Goal: Information Seeking & Learning: Learn about a topic

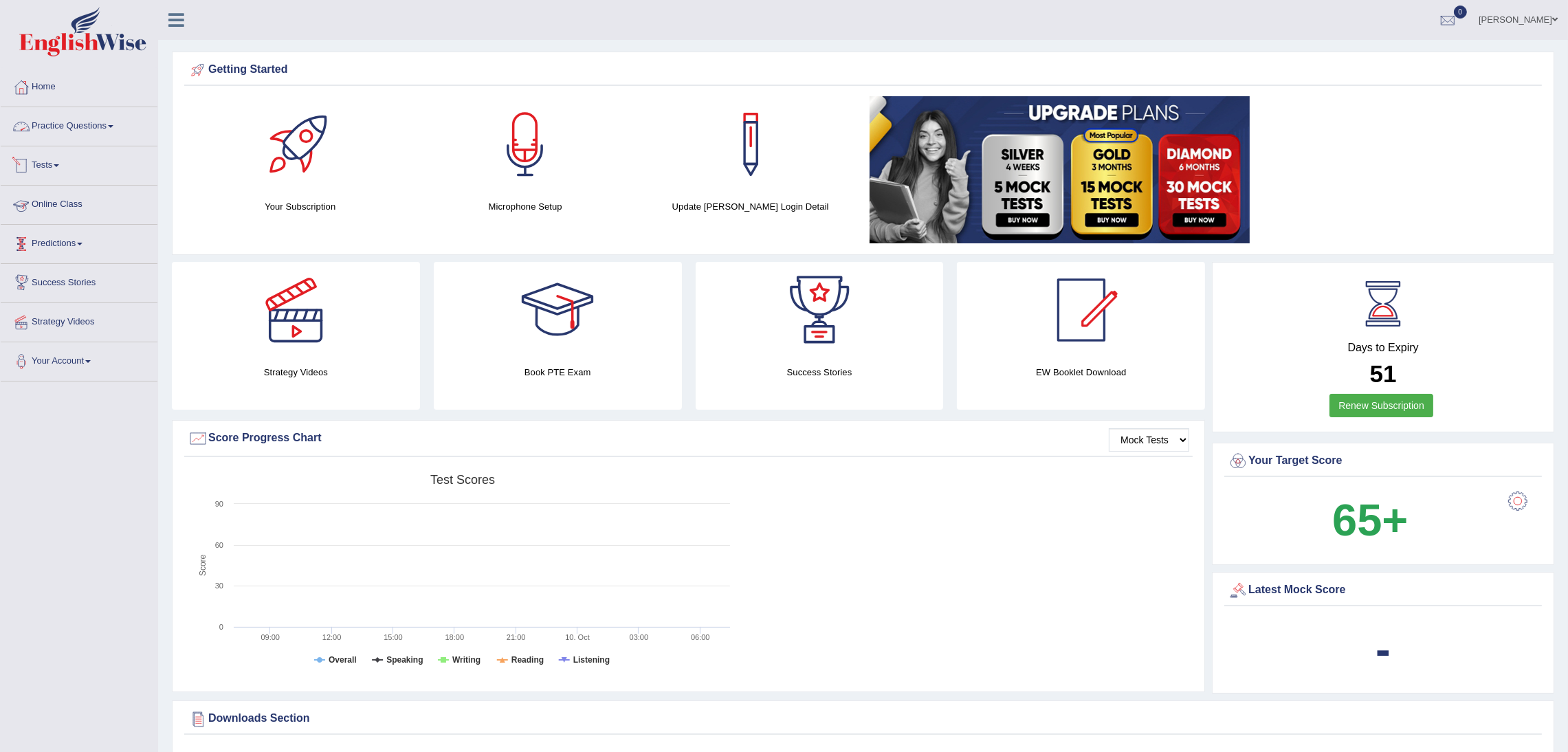
click at [95, 119] on link "Practice Questions" at bounding box center [79, 124] width 156 height 34
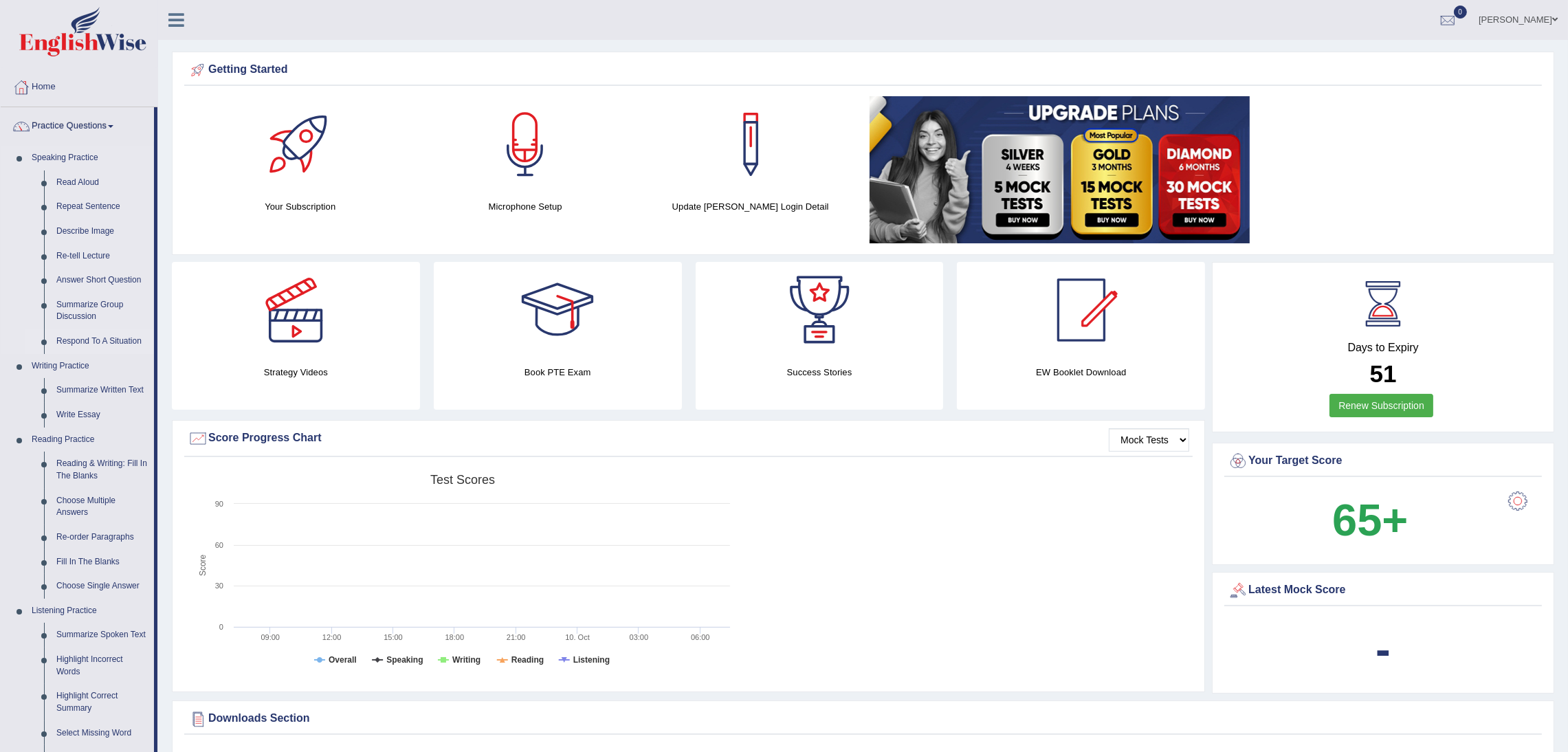
click at [104, 339] on link "Respond To A Situation" at bounding box center [102, 342] width 103 height 25
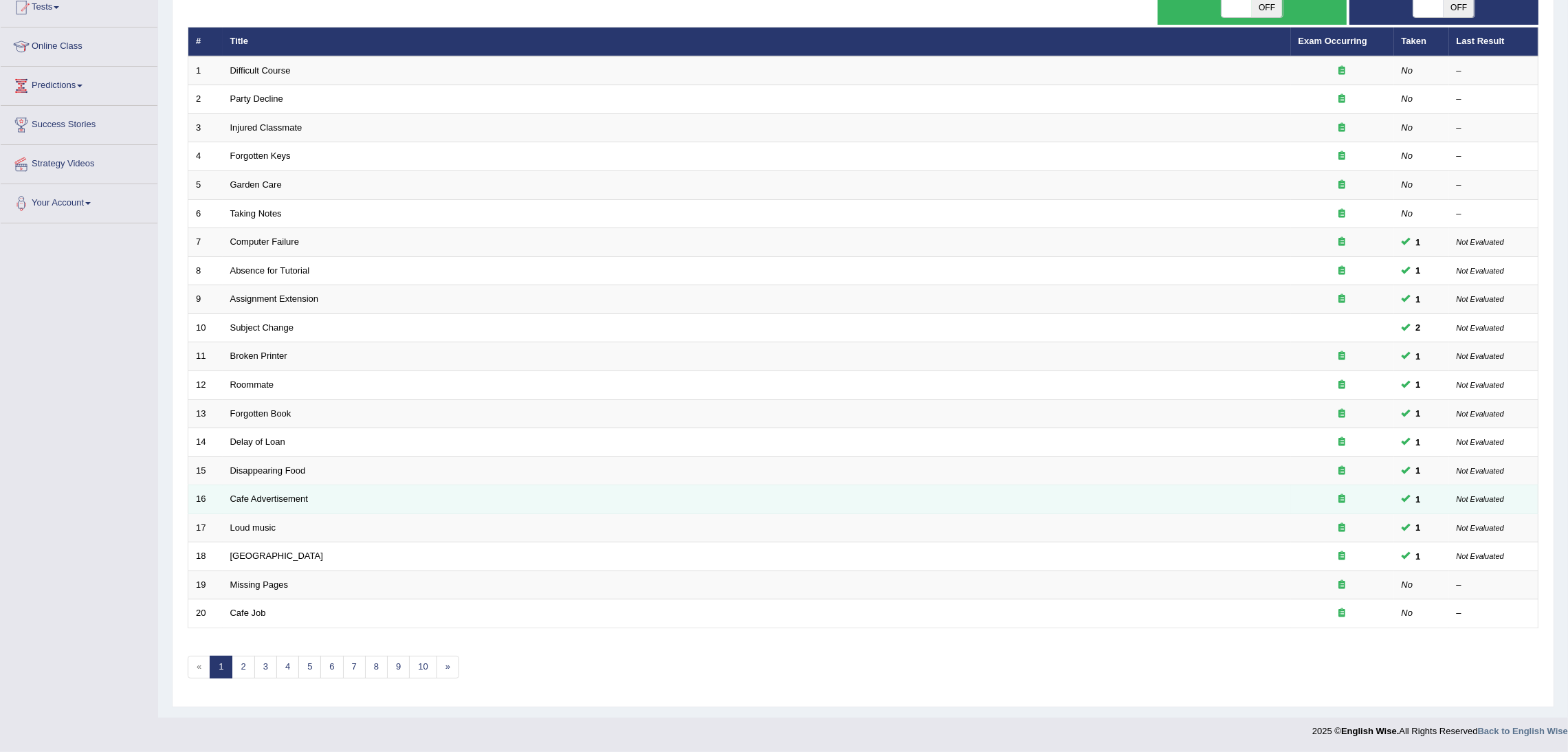
scroll to position [160, 0]
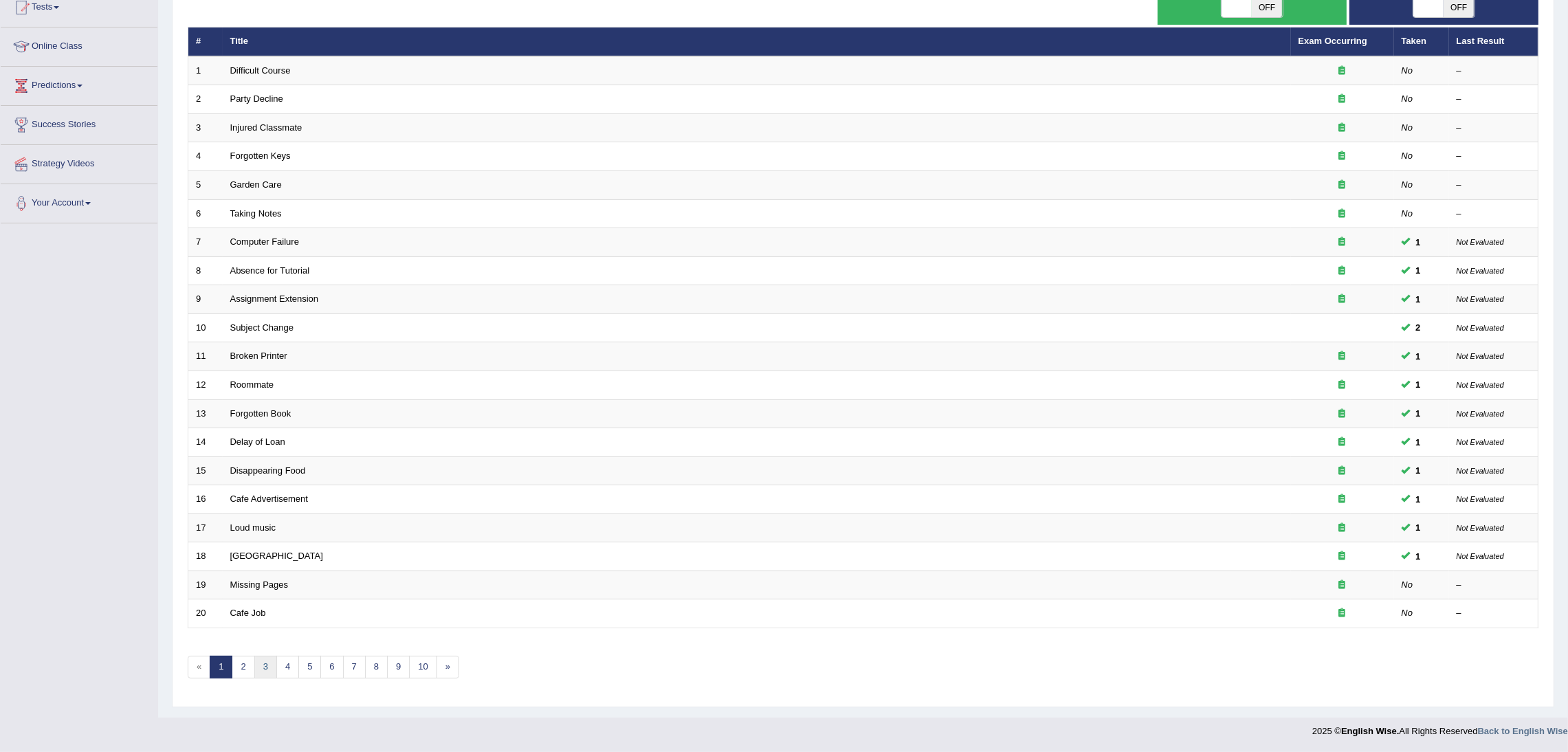
click at [267, 668] on link "3" at bounding box center [266, 667] width 23 height 23
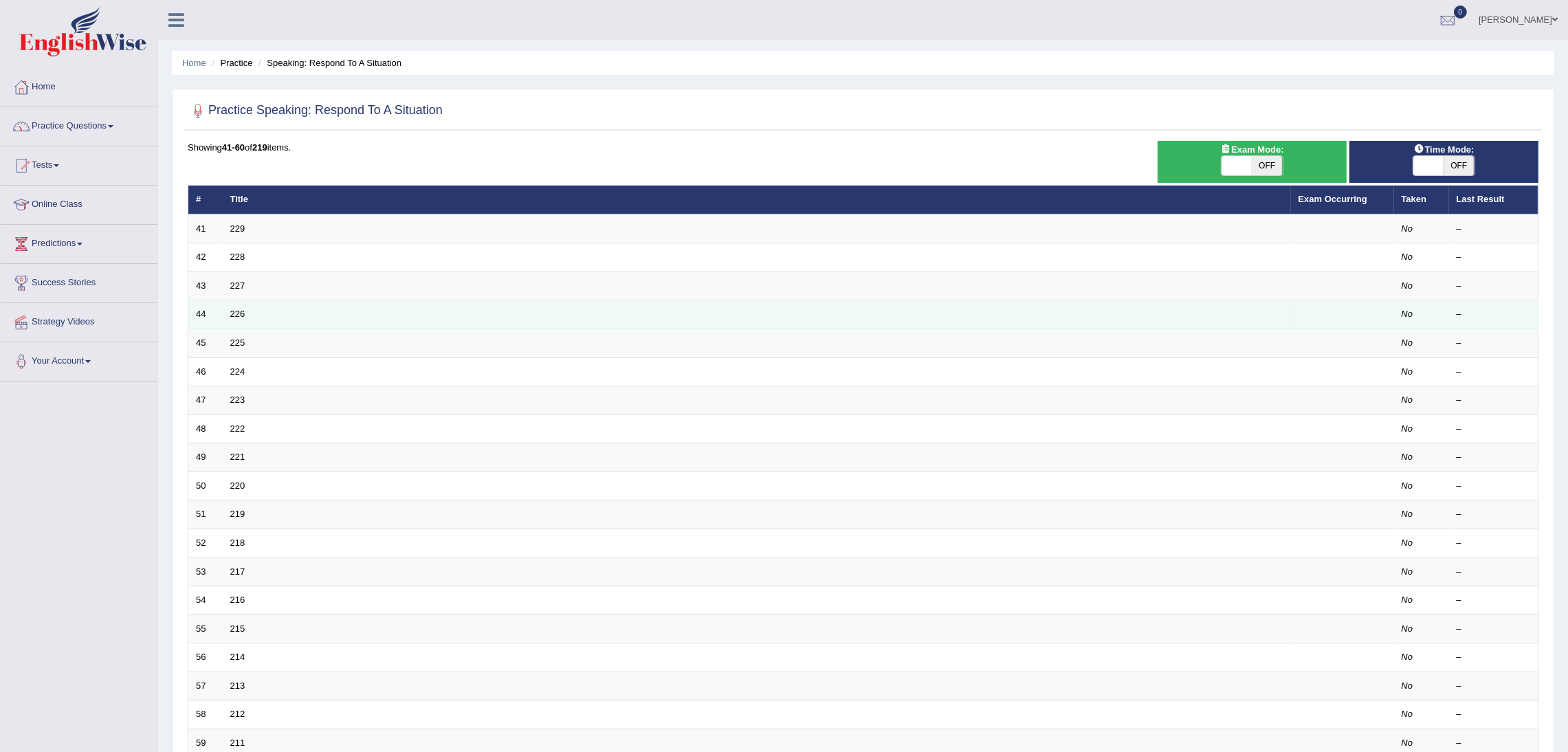
click at [249, 311] on td "226" at bounding box center [756, 315] width 1068 height 29
click at [240, 311] on link "226" at bounding box center [238, 314] width 15 height 11
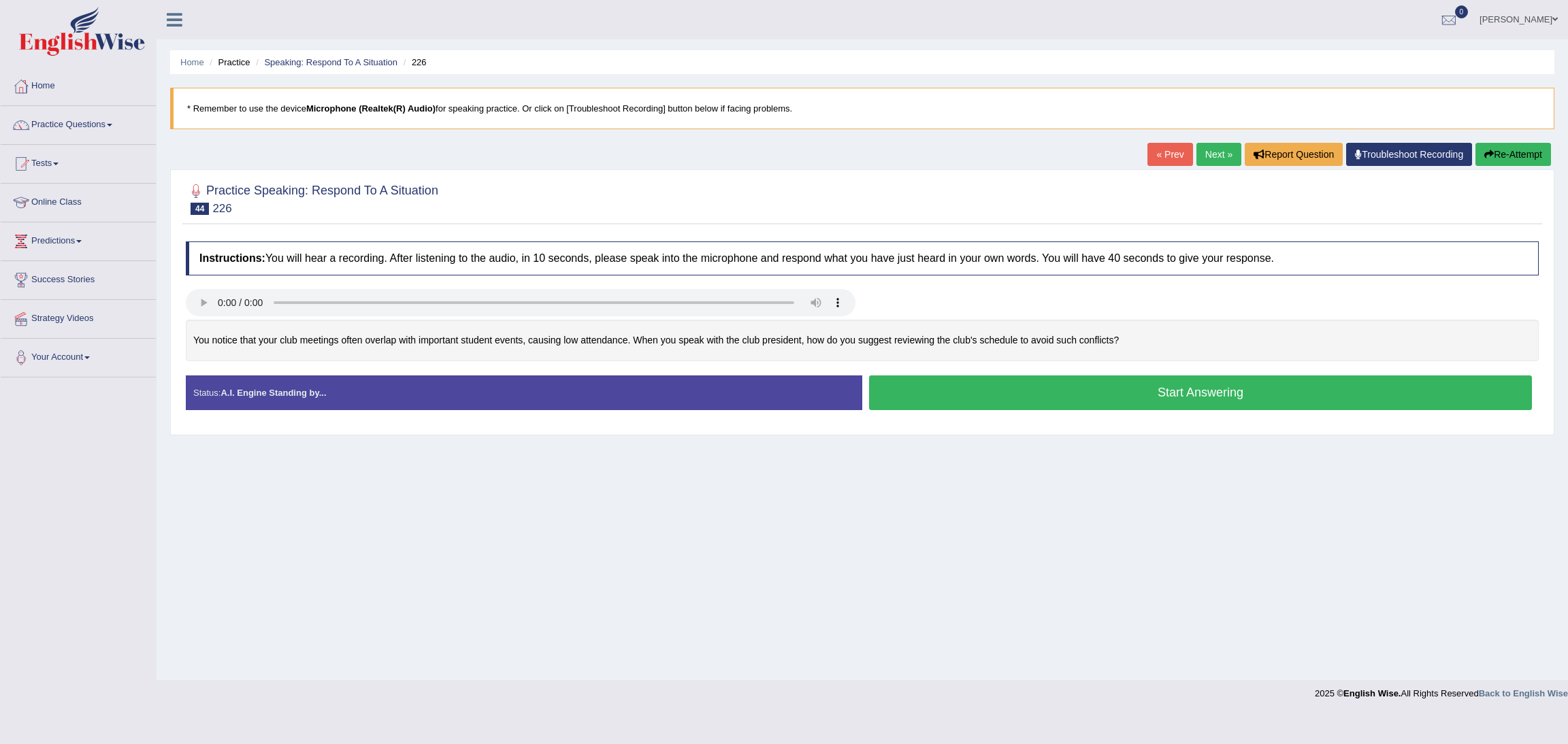
click at [1164, 400] on button "Start Answering" at bounding box center [1201, 393] width 663 height 35
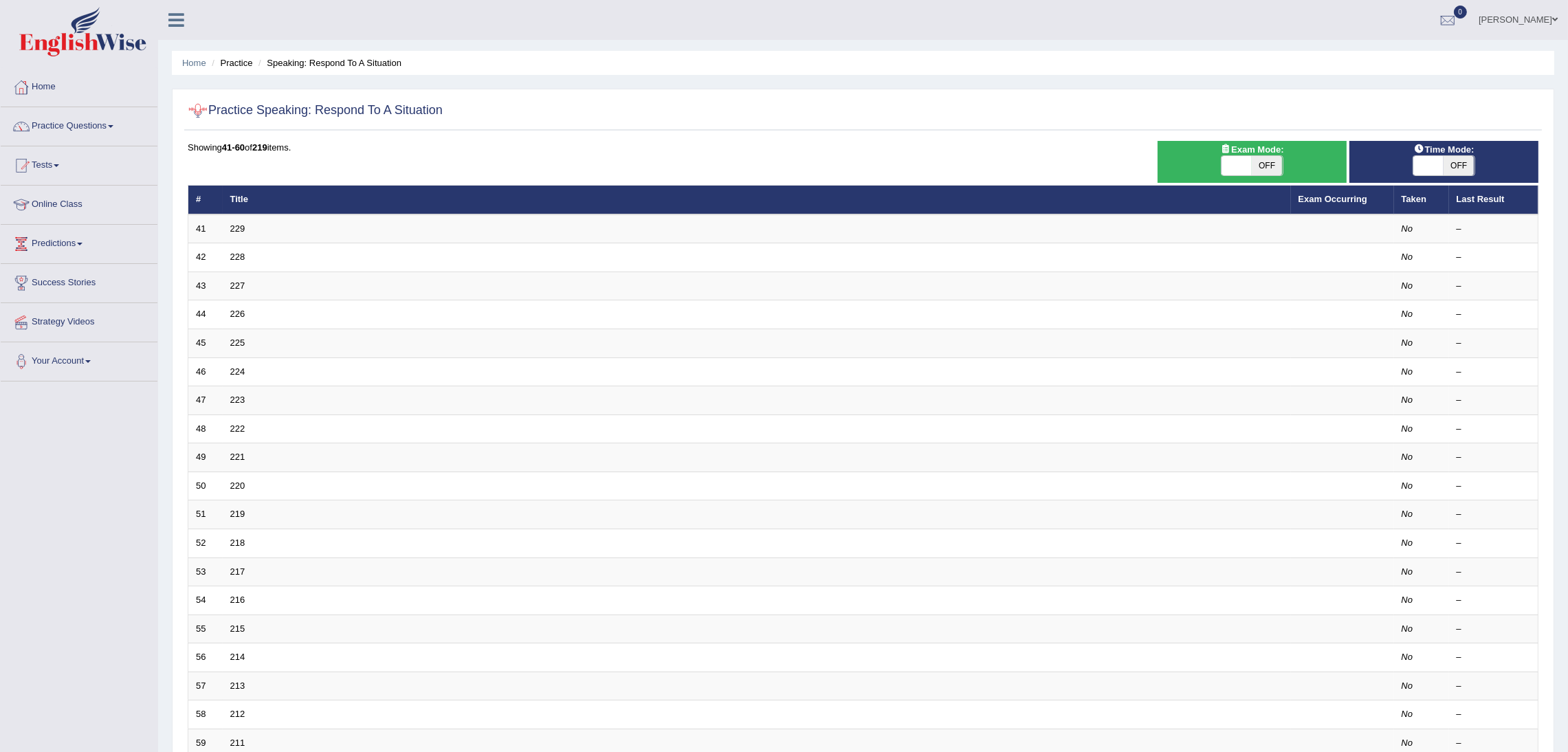
click at [1261, 165] on span "OFF" at bounding box center [1267, 166] width 30 height 19
checkbox input "true"
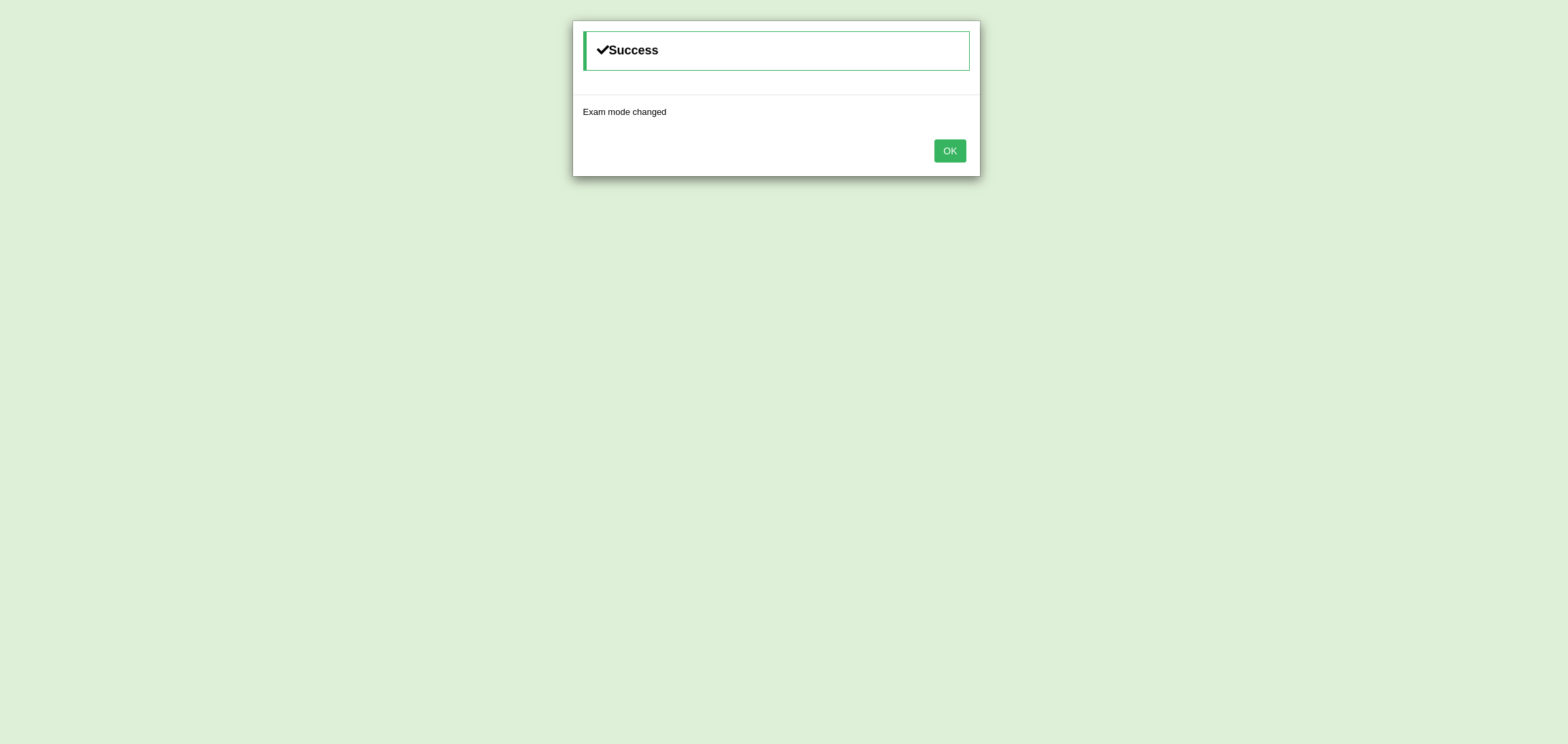
click at [958, 151] on button "OK" at bounding box center [950, 151] width 31 height 23
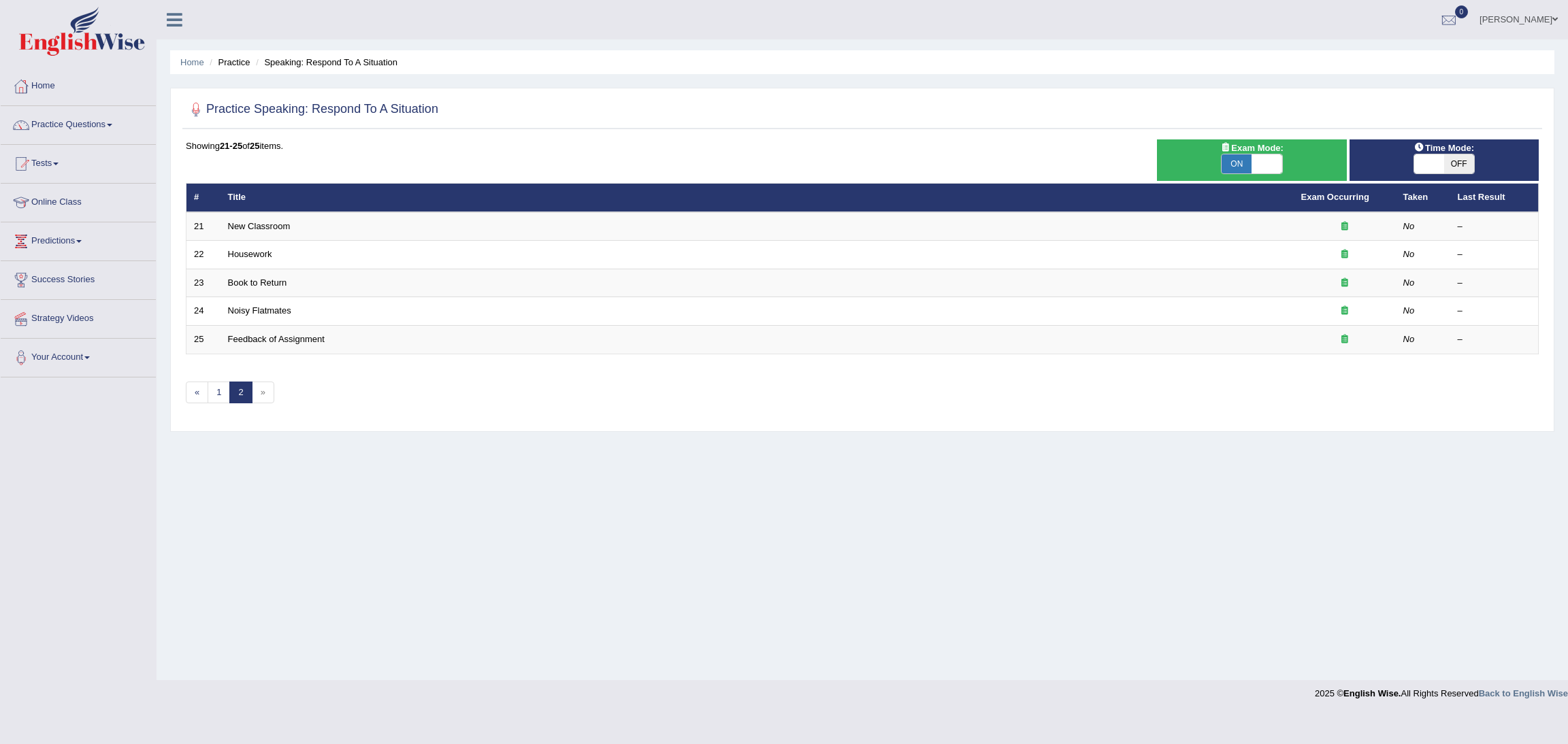
click at [1455, 167] on span "OFF" at bounding box center [1459, 164] width 30 height 19
checkbox input "true"
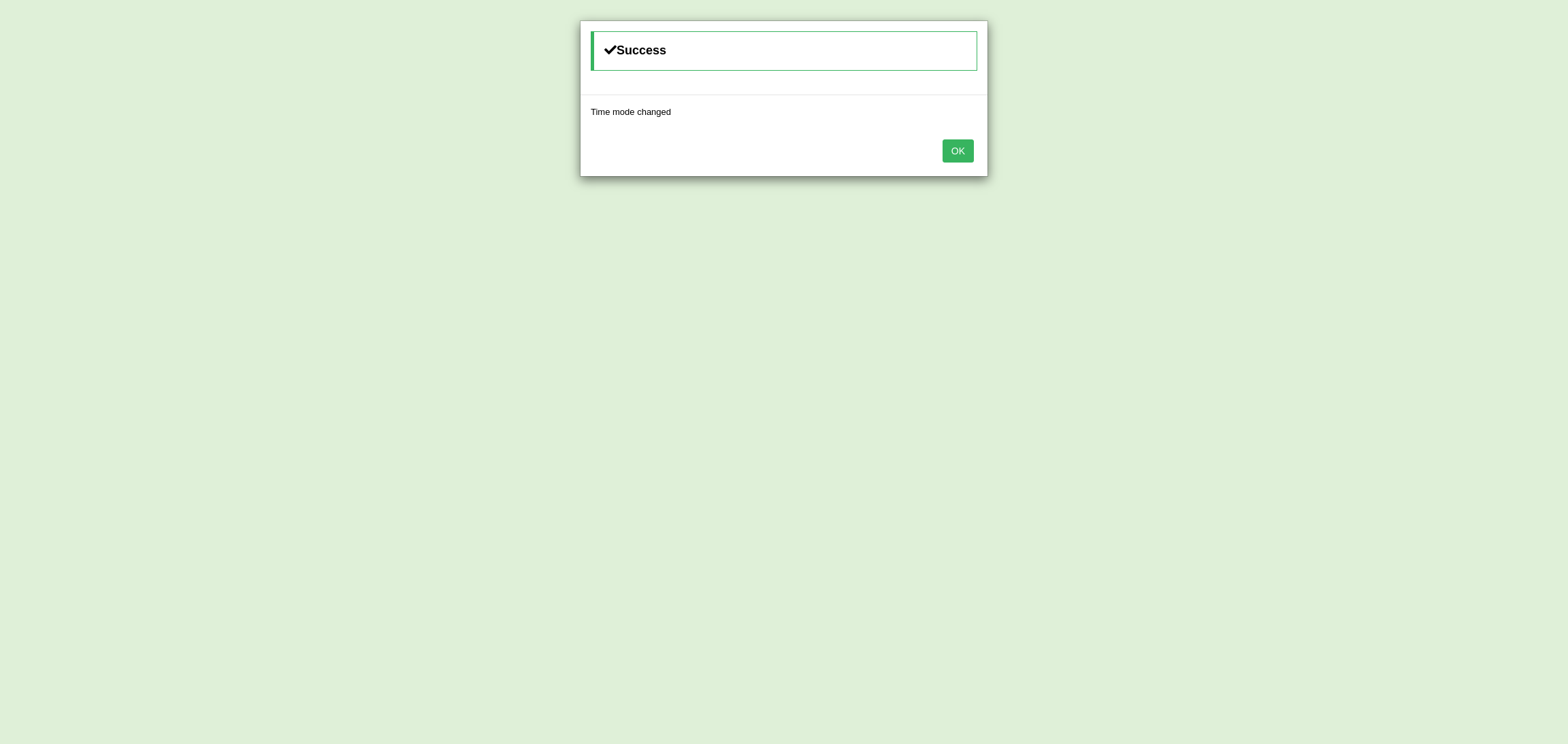
click at [966, 152] on button "OK" at bounding box center [958, 151] width 31 height 23
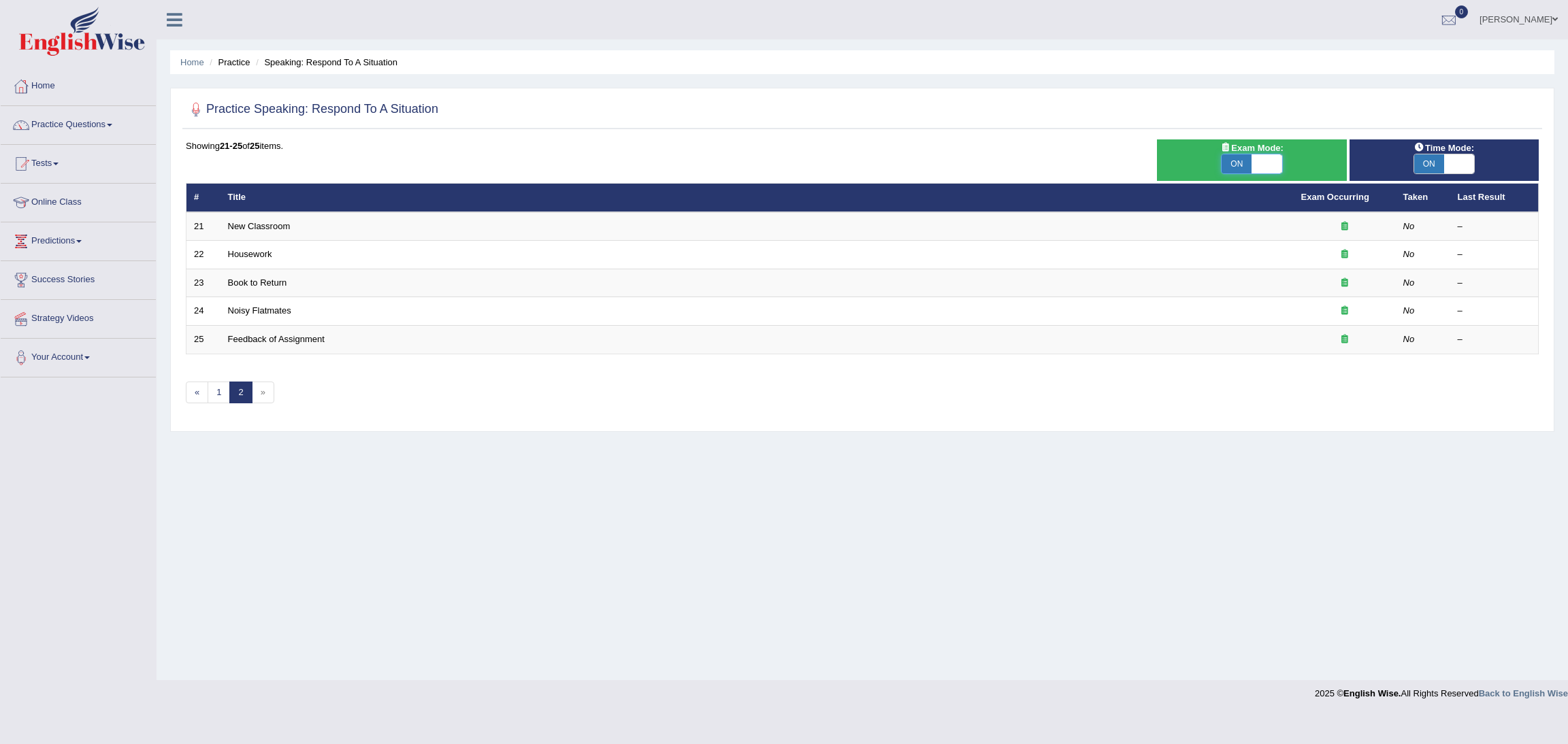
drag, startPoint x: 1271, startPoint y: 156, endPoint x: 1284, endPoint y: 158, distance: 13.2
click at [1269, 156] on span at bounding box center [1266, 164] width 30 height 19
checkbox input "false"
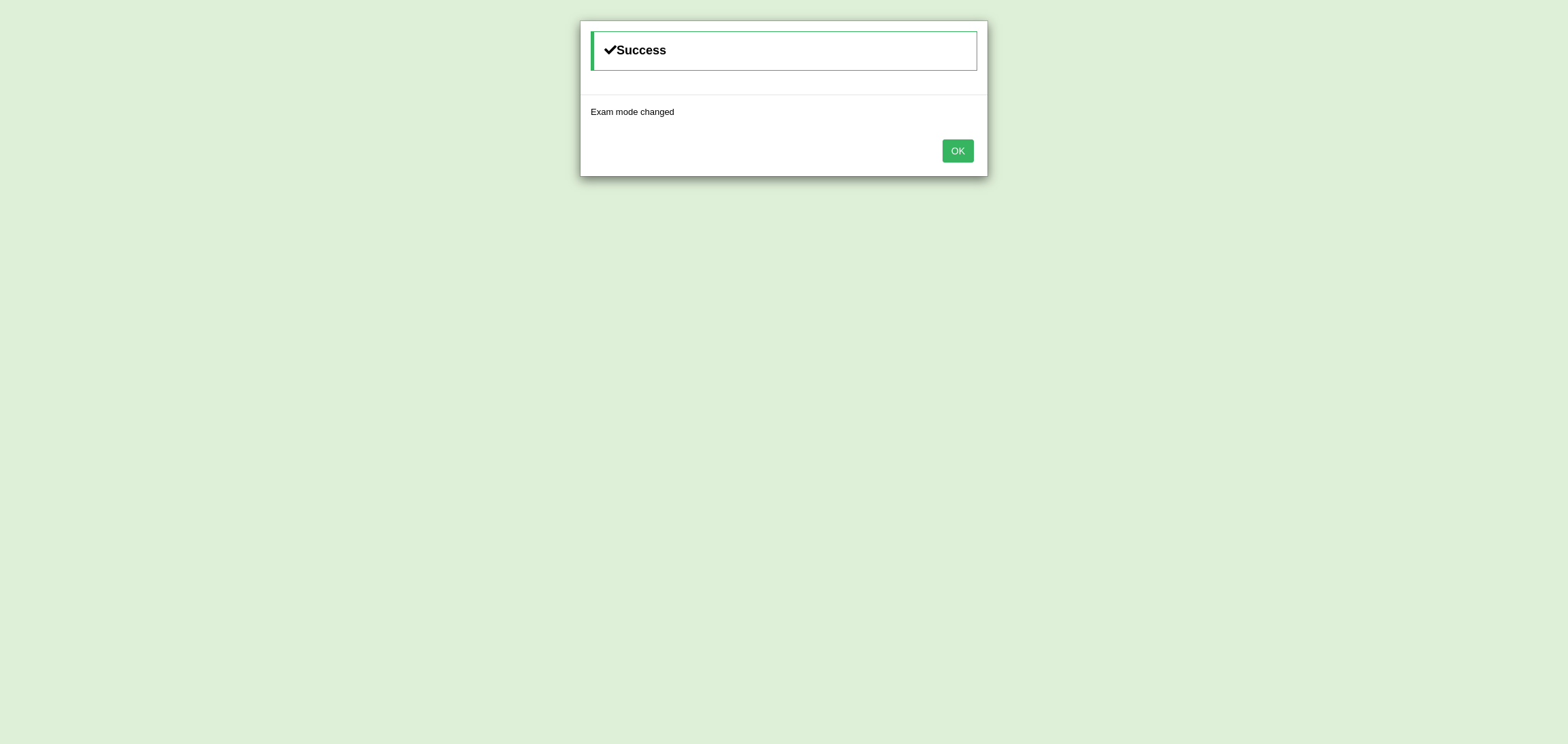
drag, startPoint x: 958, startPoint y: 147, endPoint x: 1171, endPoint y: 176, distance: 215.0
click at [958, 148] on button "OK" at bounding box center [958, 151] width 31 height 23
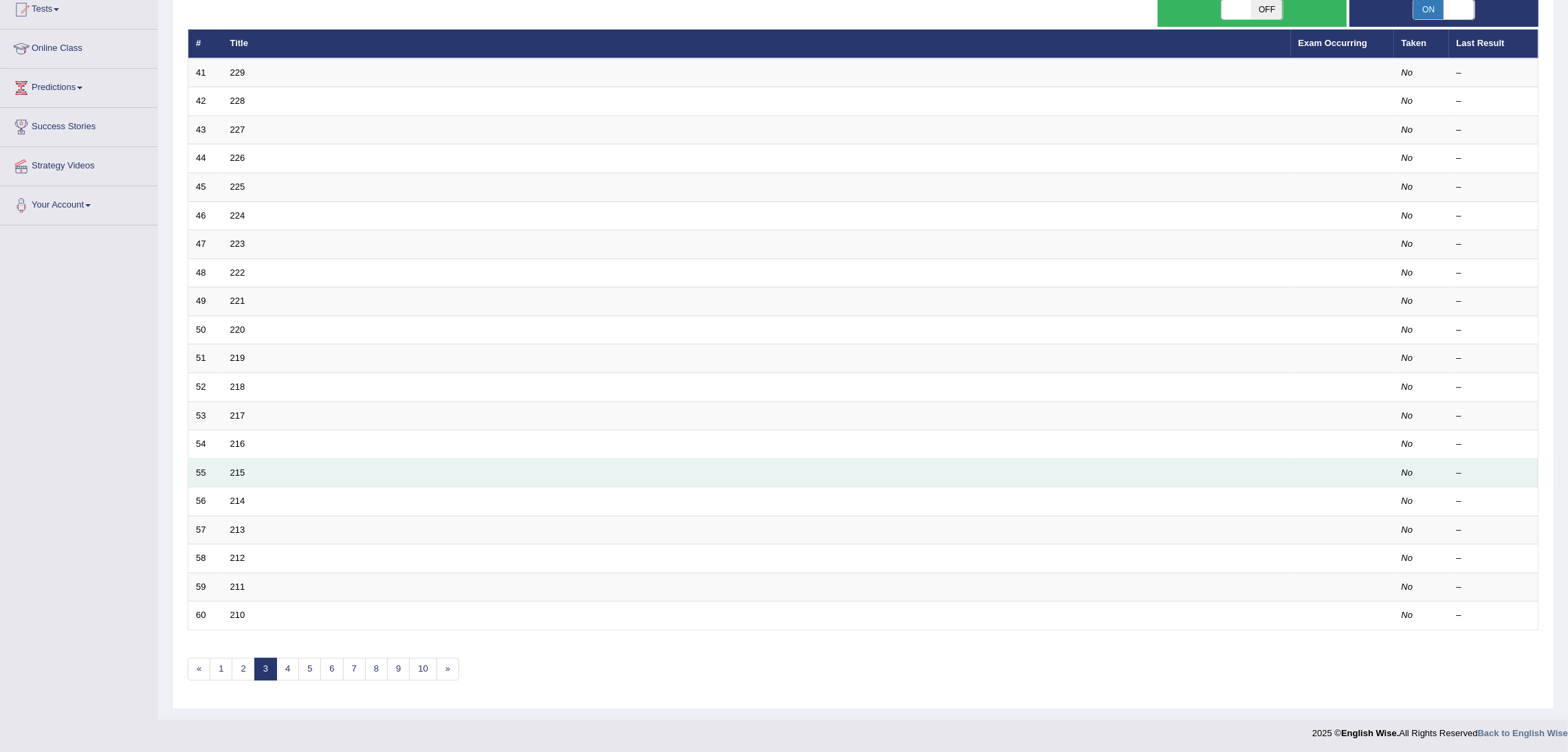
scroll to position [160, 0]
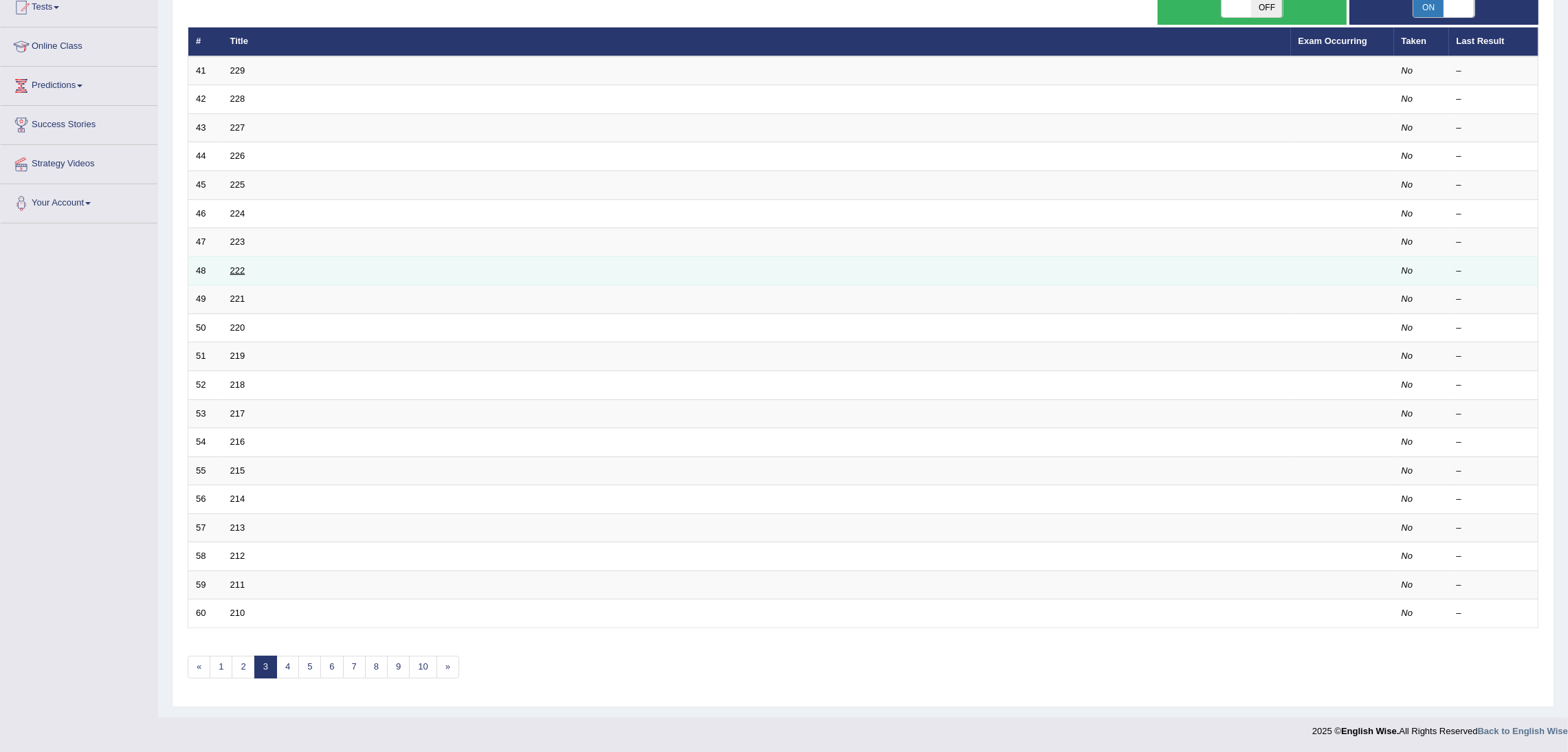
click at [237, 265] on link "222" at bounding box center [238, 270] width 15 height 11
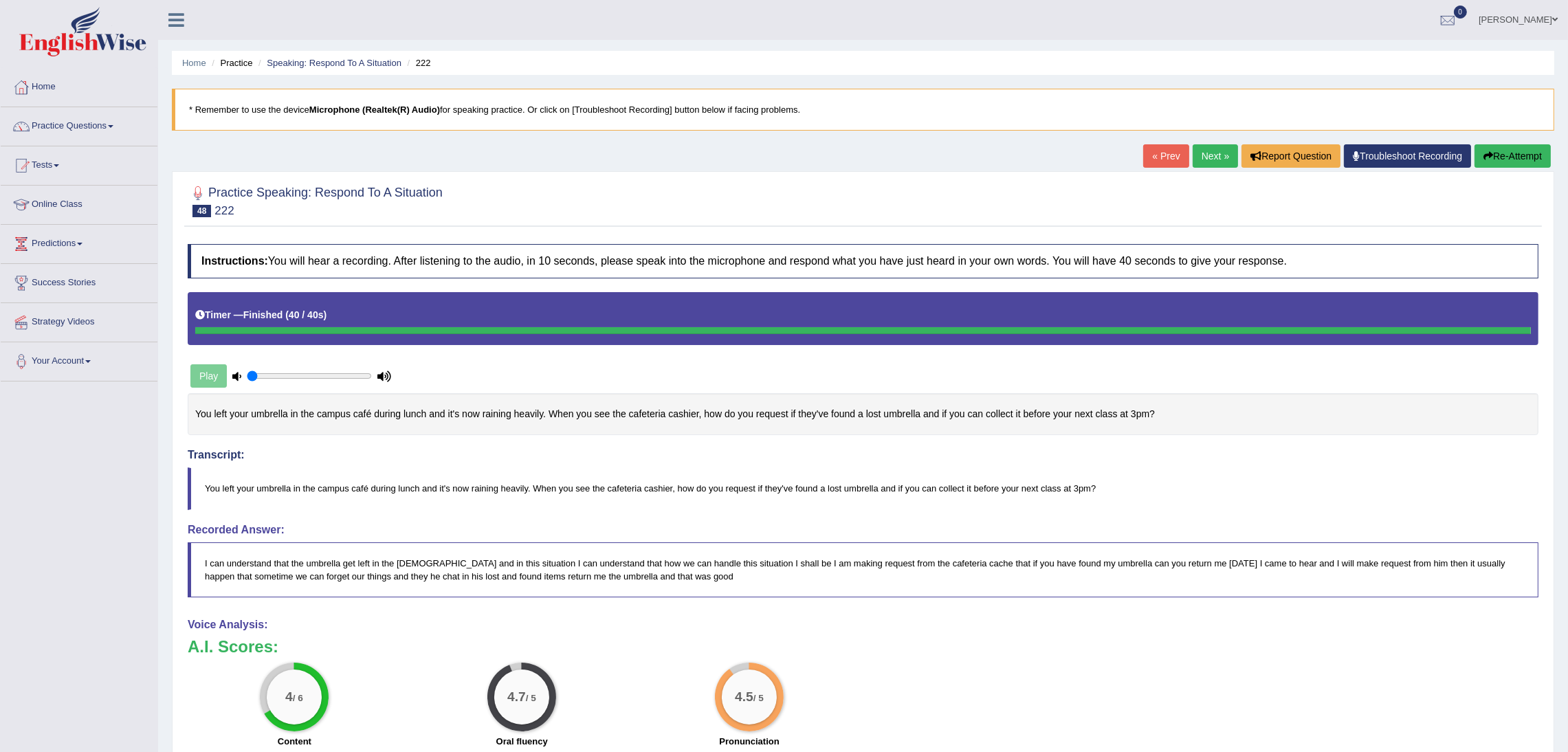
click at [1197, 156] on link "Next »" at bounding box center [1215, 156] width 45 height 23
click at [1209, 160] on link "Next »" at bounding box center [1215, 156] width 45 height 23
click at [1208, 149] on link "Next »" at bounding box center [1215, 156] width 45 height 23
click at [1210, 153] on link "Next »" at bounding box center [1215, 156] width 45 height 23
click at [1525, 155] on button "Re-Attempt" at bounding box center [1512, 156] width 76 height 23
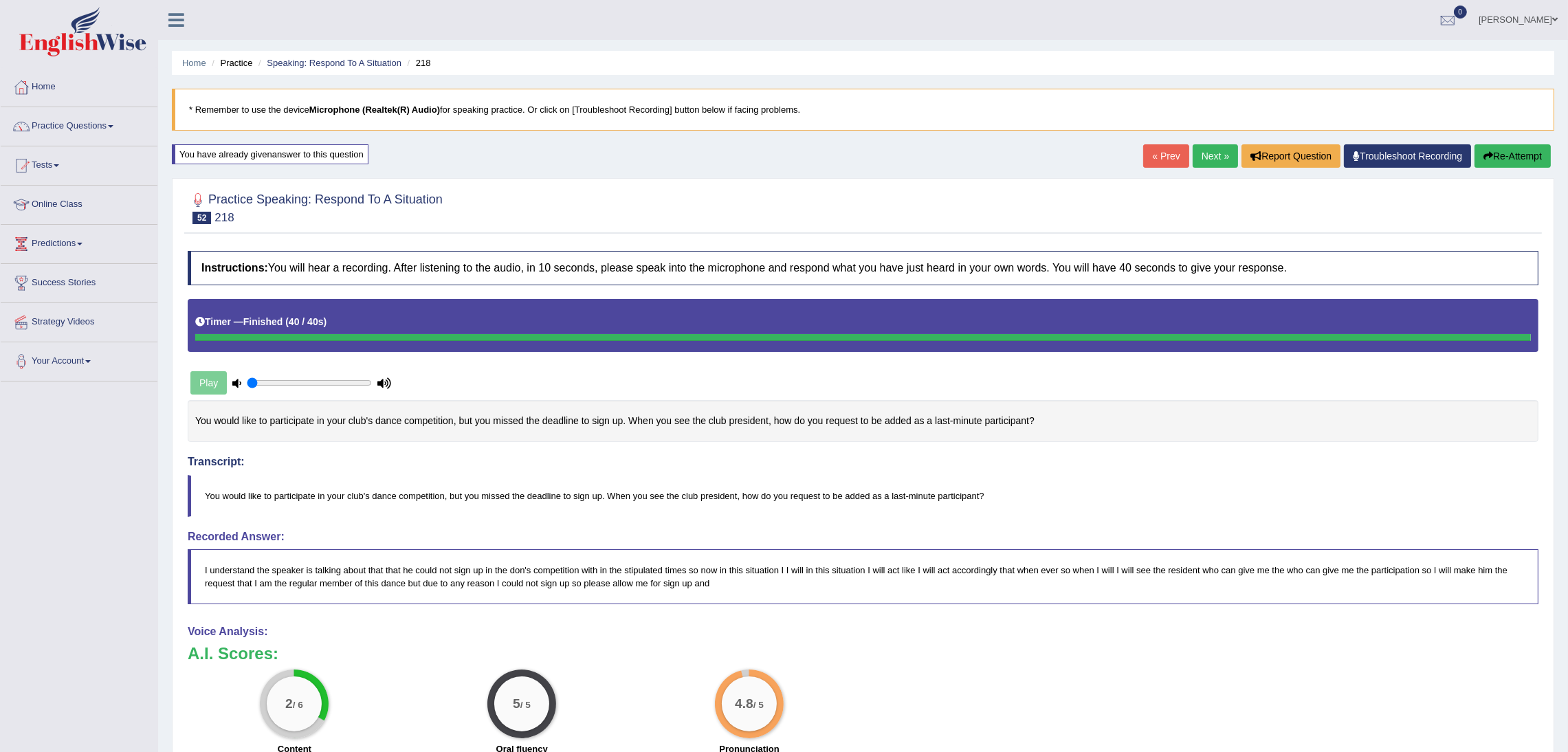
drag, startPoint x: 200, startPoint y: 424, endPoint x: 576, endPoint y: 438, distance: 376.3
click at [368, 426] on div "You would like to participate in your club's dance competition, but you missed …" at bounding box center [862, 421] width 1351 height 42
drag, startPoint x: 271, startPoint y: 264, endPoint x: 398, endPoint y: 270, distance: 127.1
click at [398, 270] on h4 "Instructions: You will hear a recording. After listening to the audio, in 10 se…" at bounding box center [862, 268] width 1351 height 34
click at [1519, 152] on button "Re-Attempt" at bounding box center [1512, 156] width 76 height 23
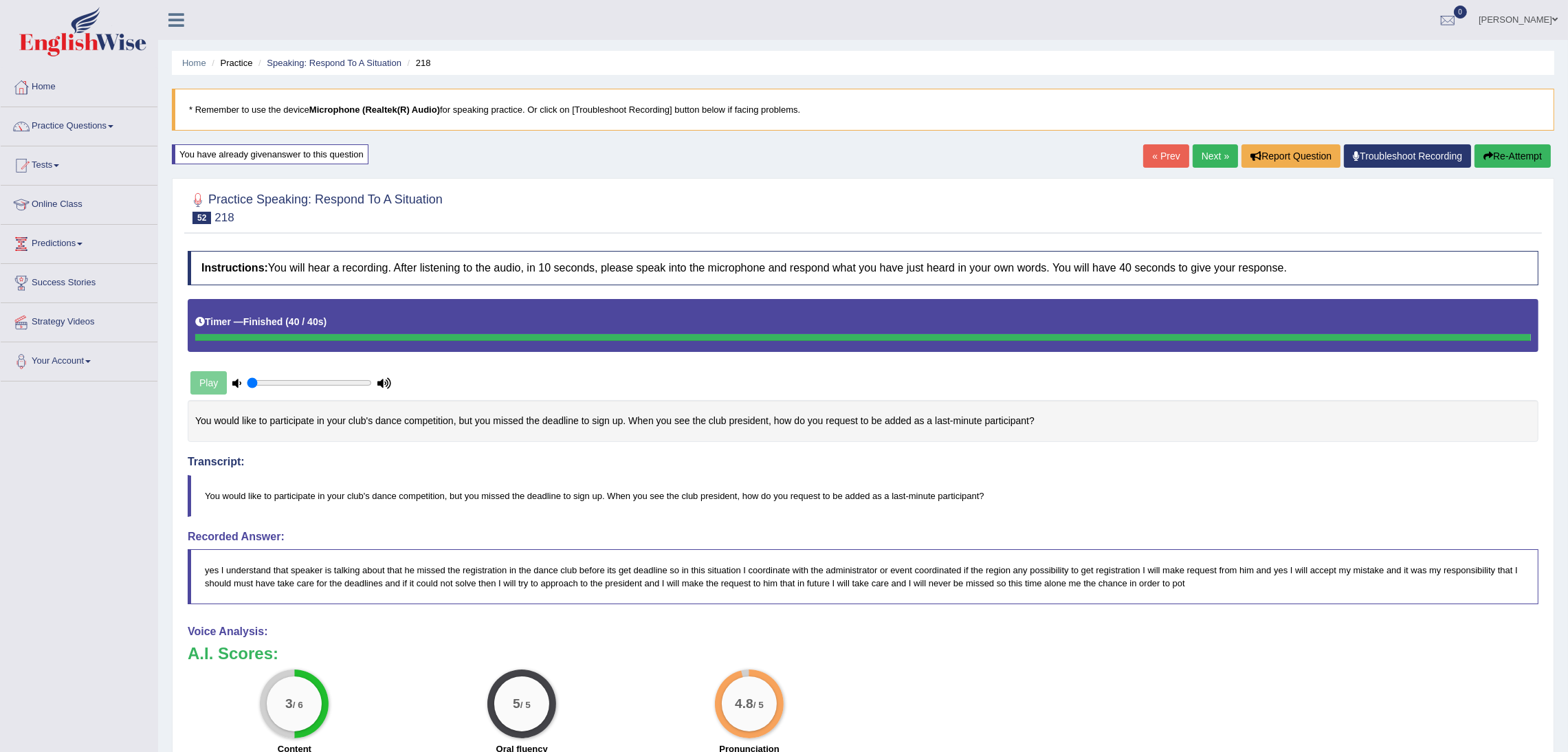
click at [1504, 156] on button "Re-Attempt" at bounding box center [1512, 156] width 76 height 23
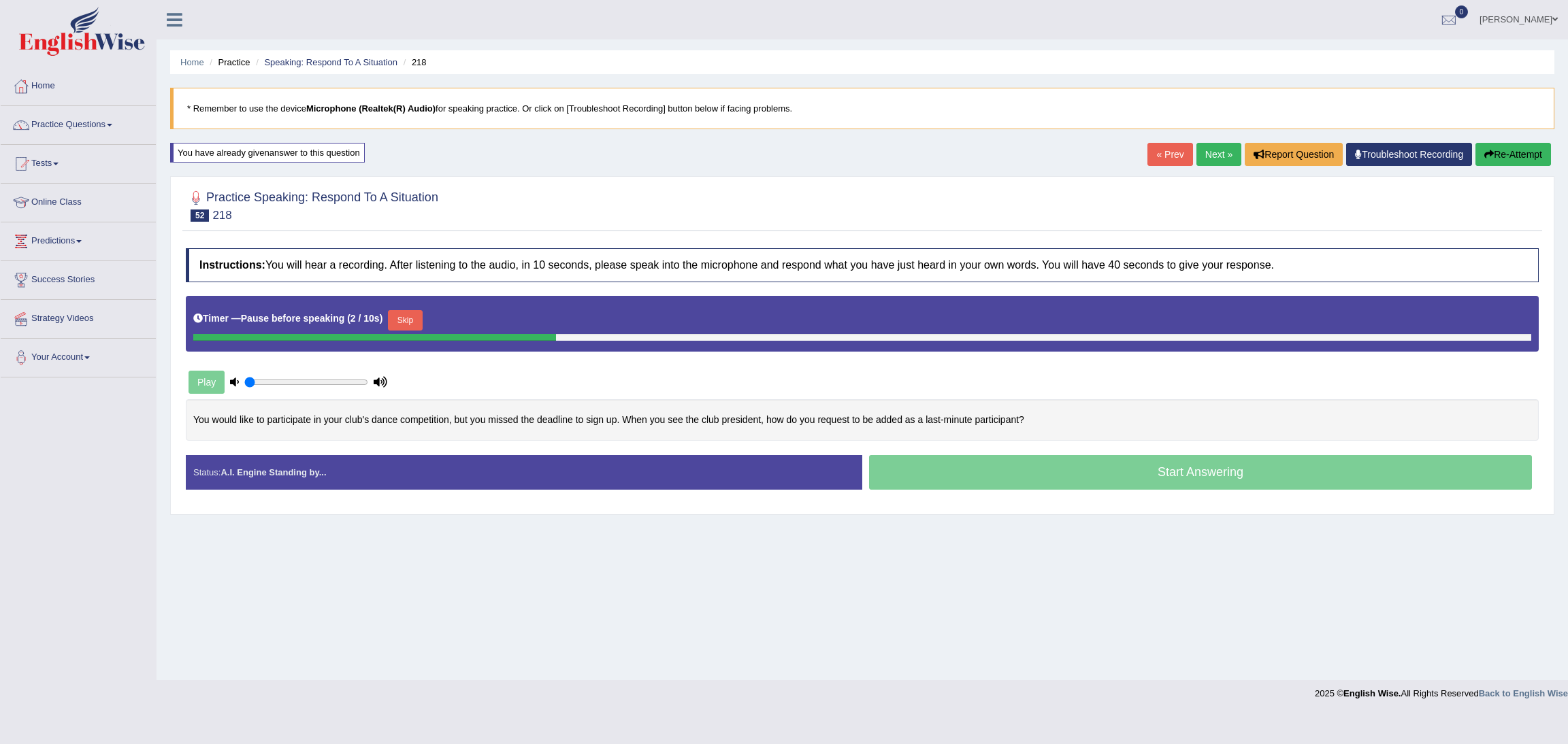
click at [415, 556] on div "Home Practice Speaking: Respond To A Situation 218 * Remember to use the device…" at bounding box center [862, 340] width 1411 height 680
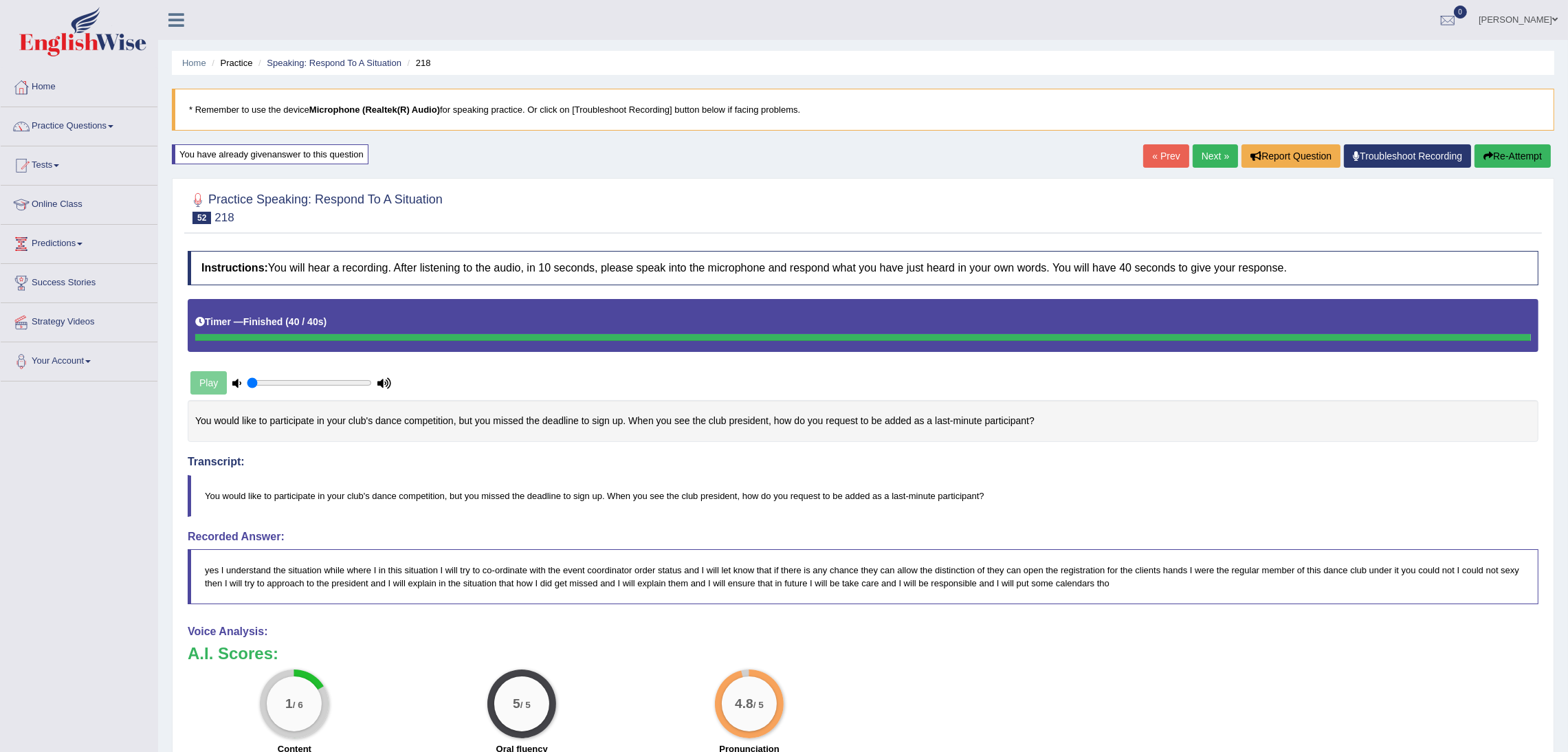
click at [1201, 153] on link "Next »" at bounding box center [1215, 156] width 45 height 23
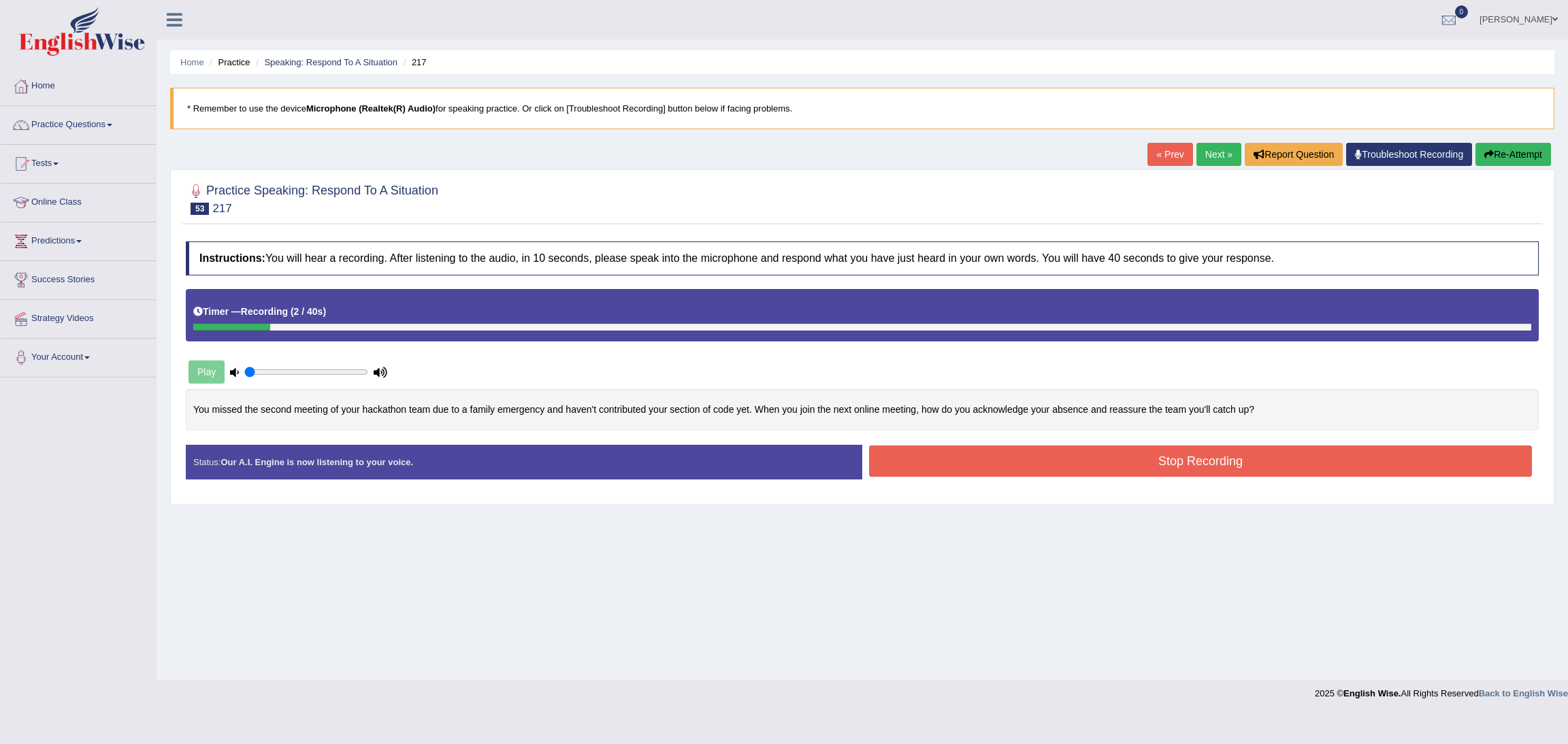
click at [1179, 464] on button "Stop Recording" at bounding box center [1201, 462] width 663 height 31
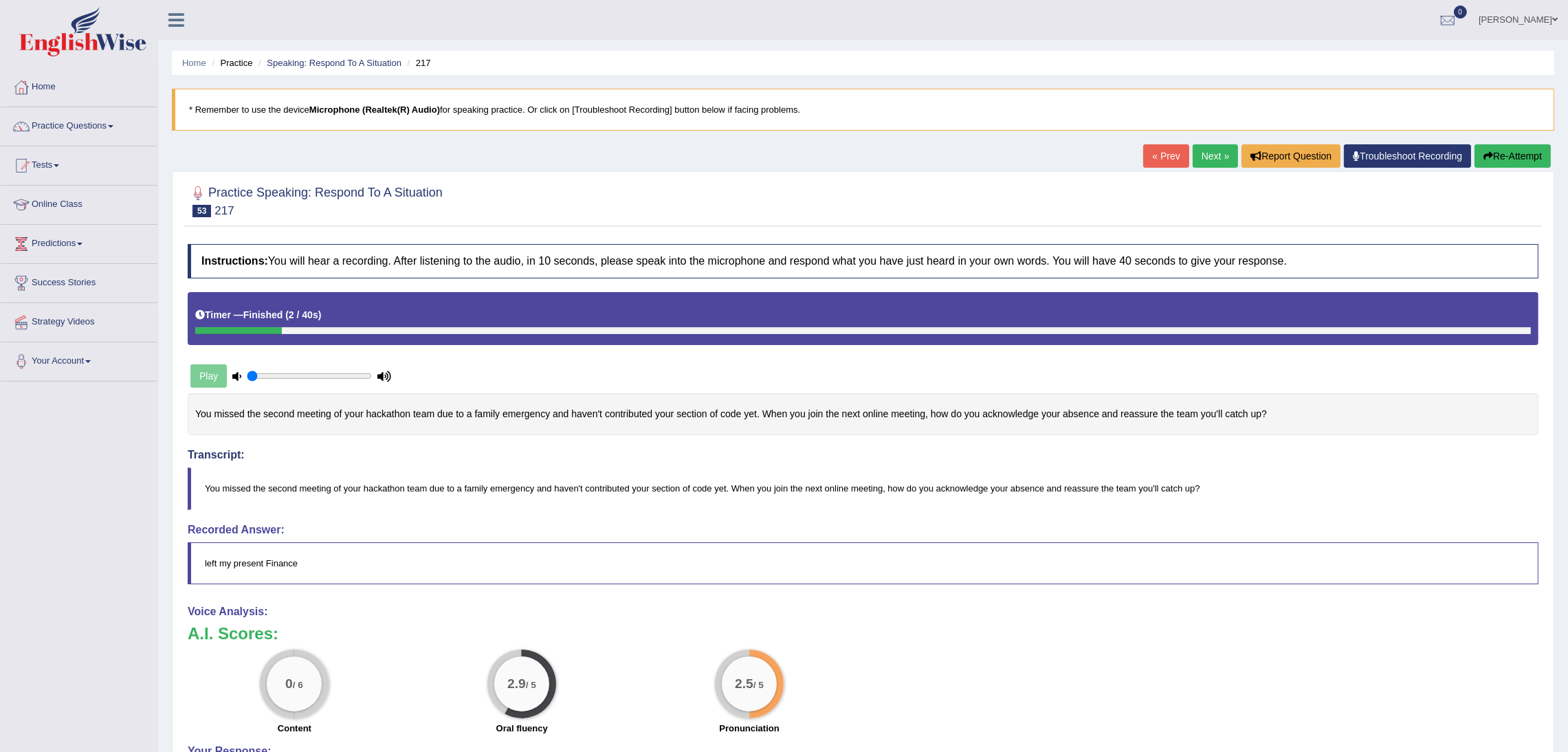
click at [1525, 156] on button "Re-Attempt" at bounding box center [1512, 156] width 76 height 23
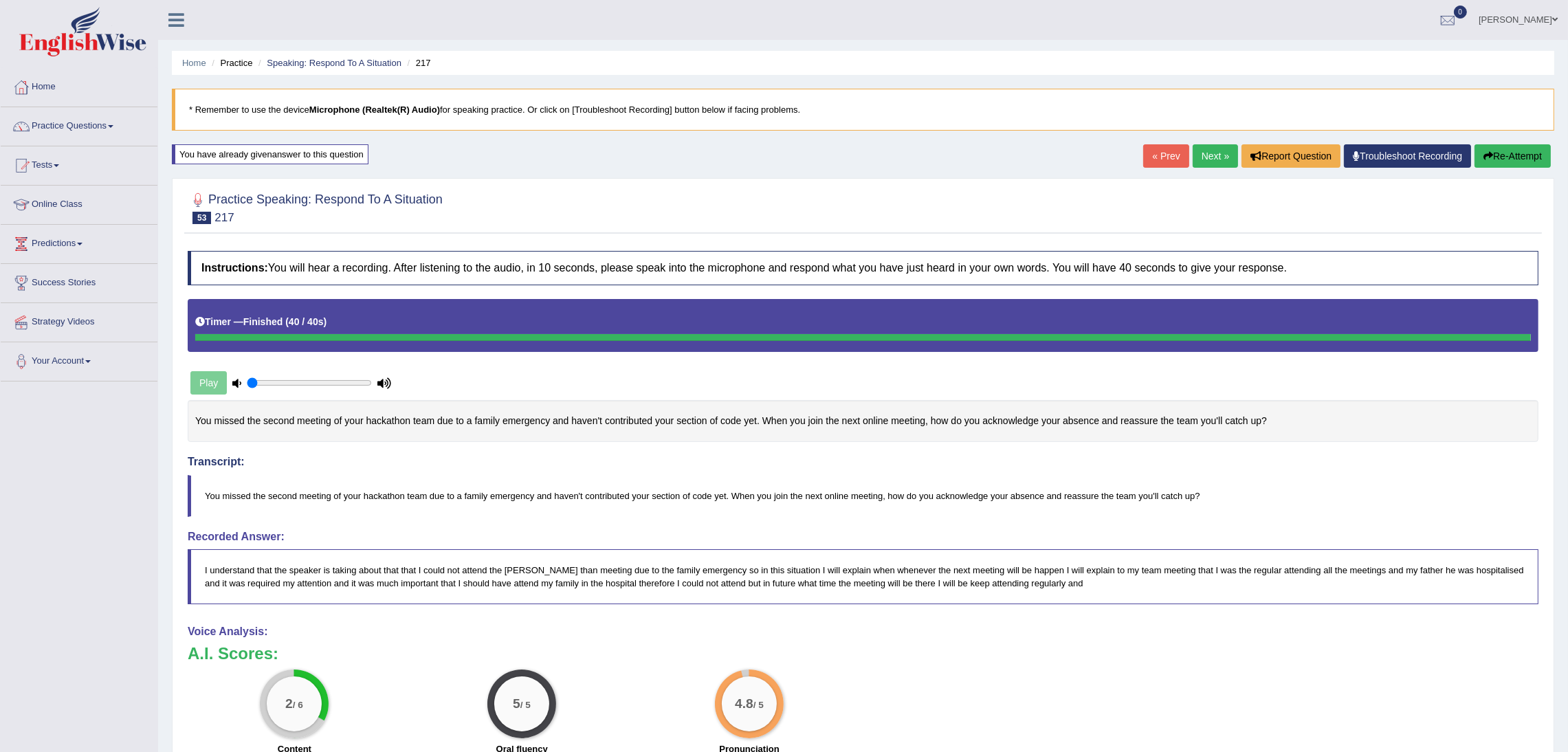
click at [1208, 152] on link "Next »" at bounding box center [1215, 156] width 45 height 23
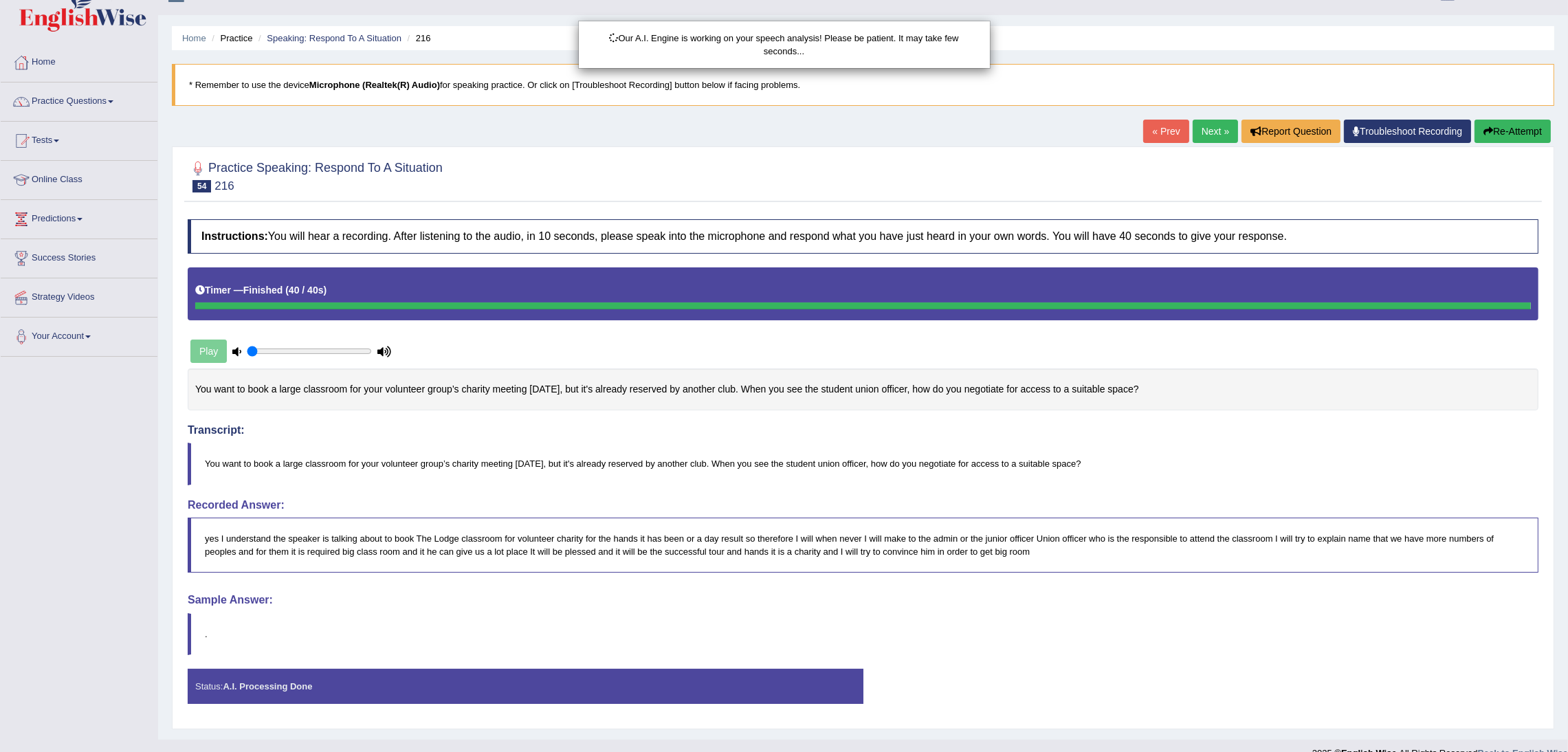
scroll to position [49, 0]
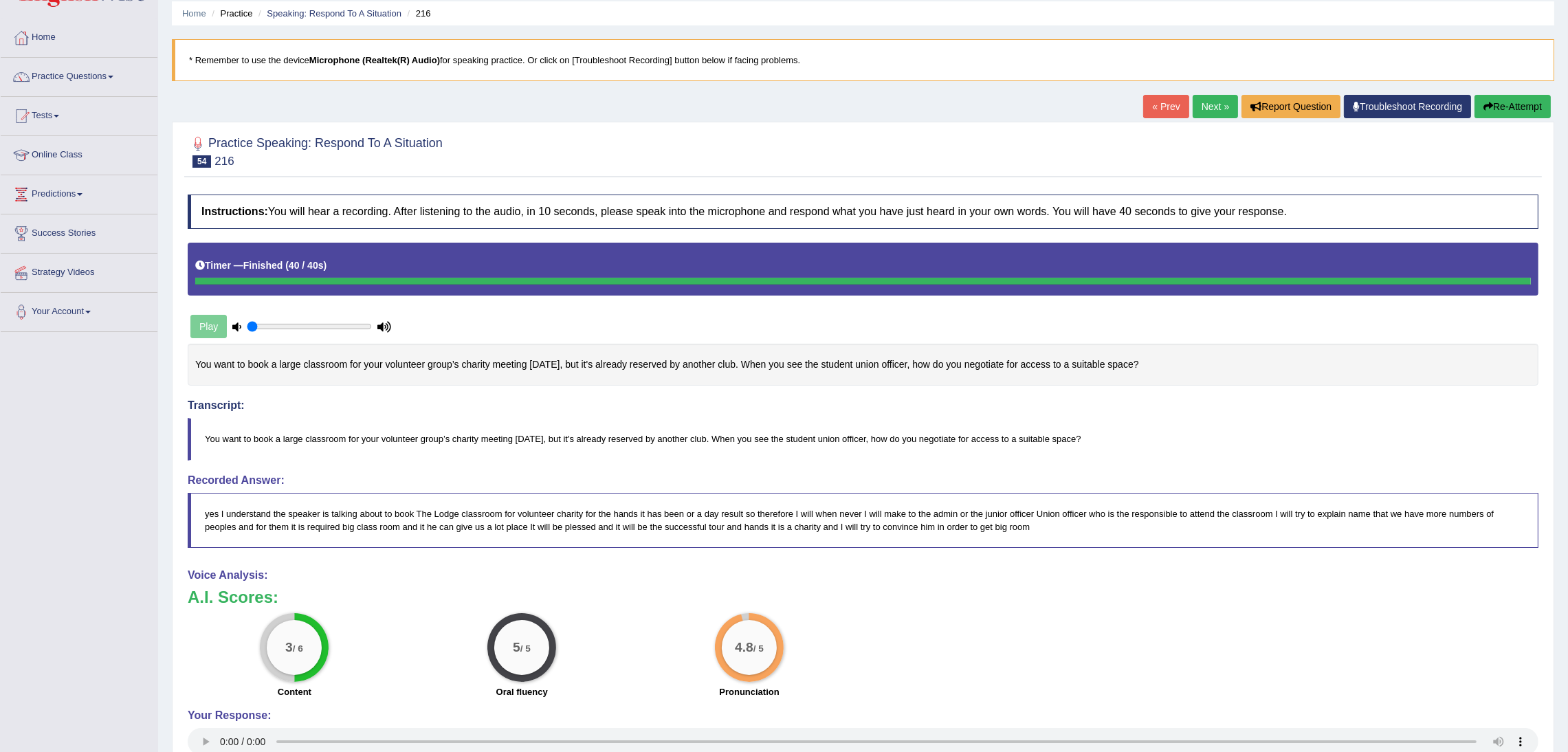
click at [1206, 107] on link "Next »" at bounding box center [1215, 106] width 45 height 23
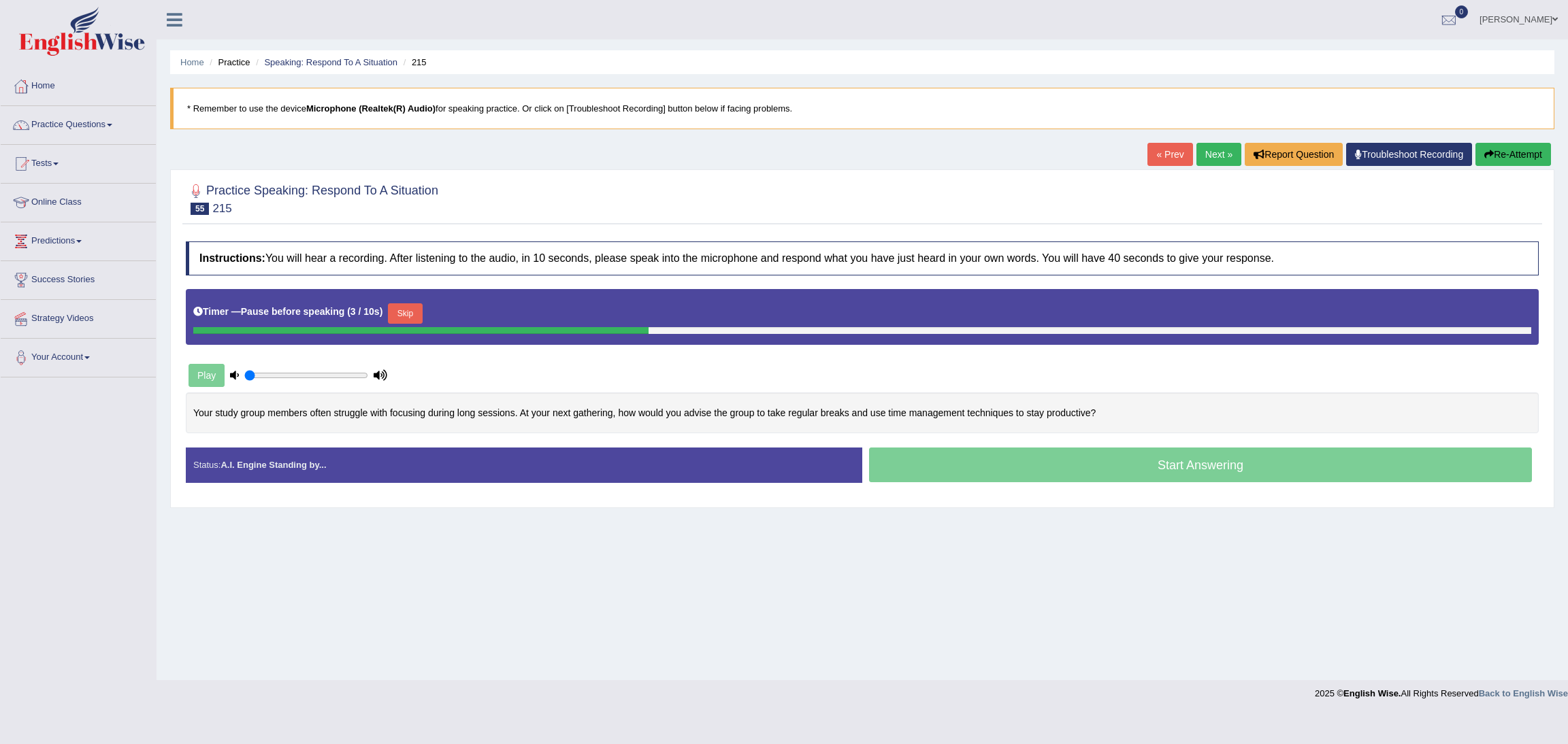
click at [411, 315] on button "Skip" at bounding box center [405, 313] width 34 height 20
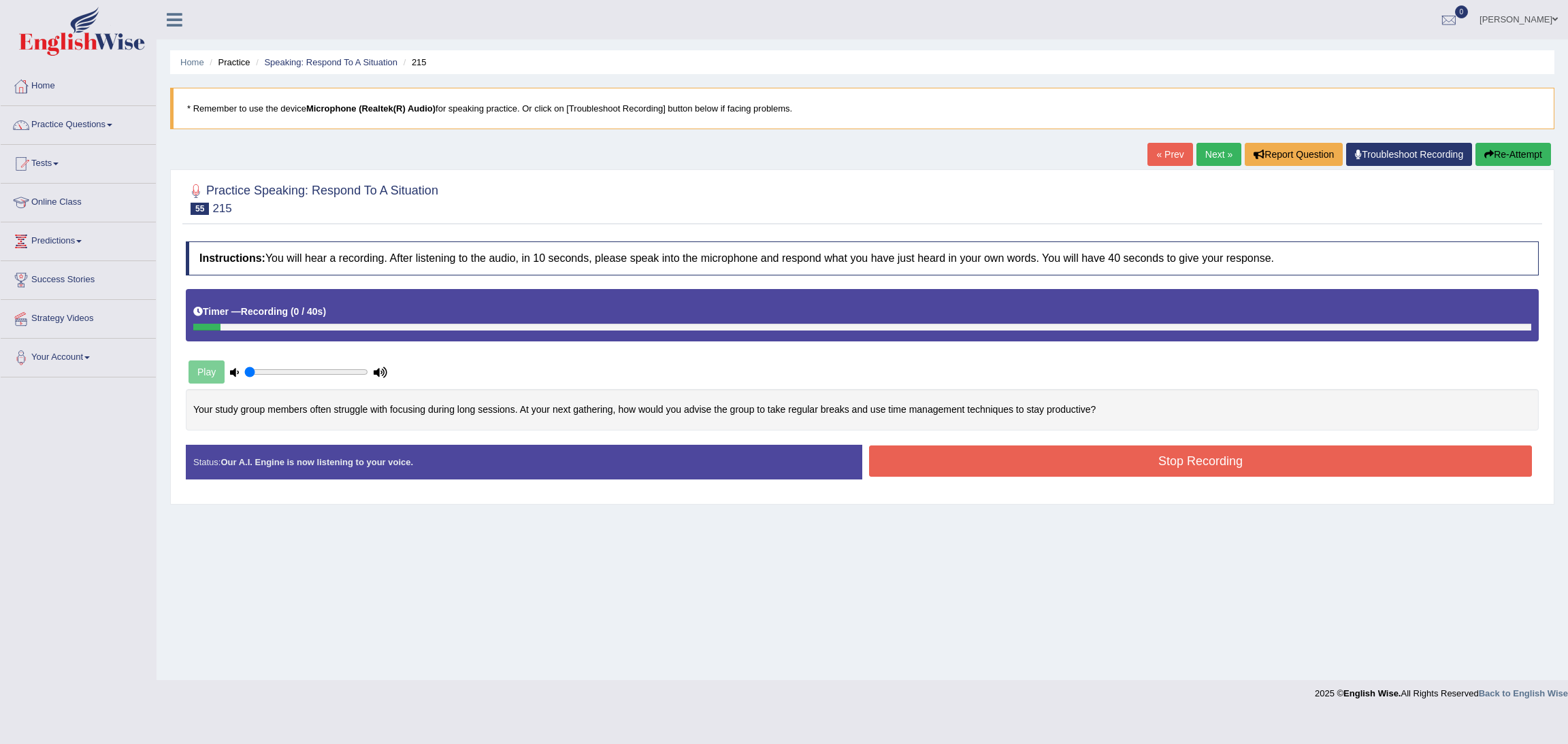
click at [1263, 470] on button "Stop Recording" at bounding box center [1201, 462] width 663 height 31
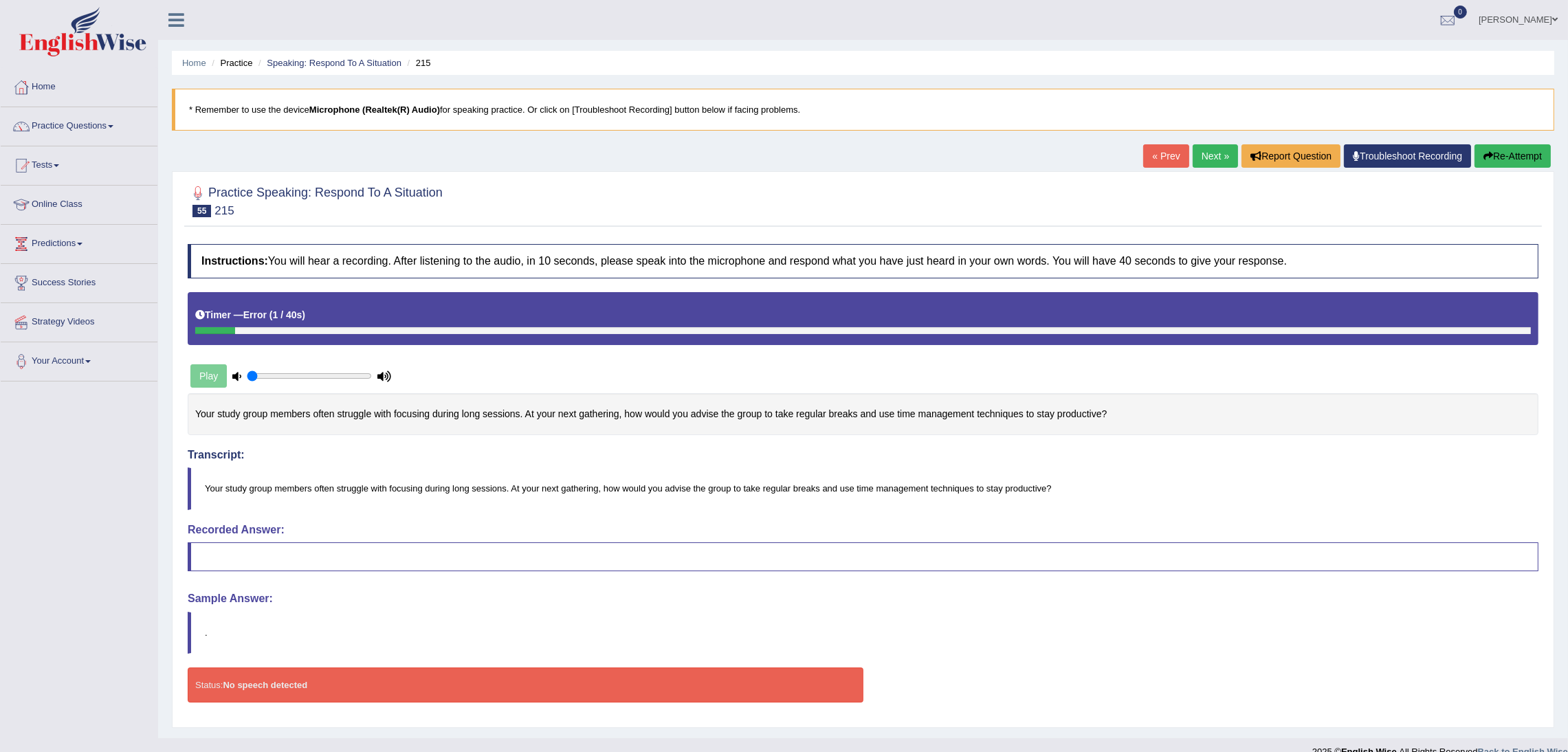
drag, startPoint x: 968, startPoint y: 157, endPoint x: 976, endPoint y: 156, distance: 8.1
click at [970, 157] on div "Home Practice Speaking: Respond To A Situation 215 * Remember to use the device…" at bounding box center [863, 369] width 1410 height 739
click at [1507, 155] on button "Re-Attempt" at bounding box center [1512, 156] width 76 height 23
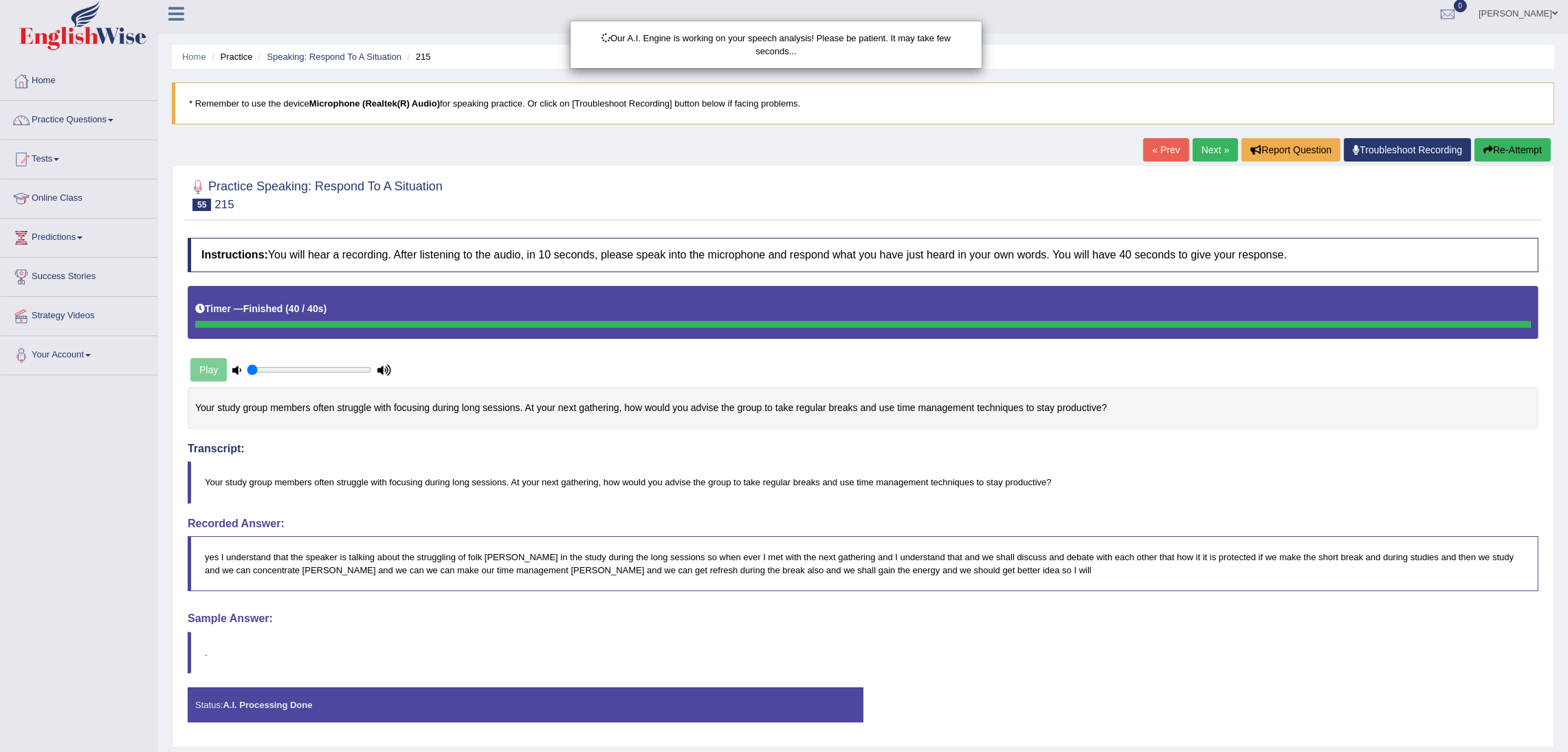
scroll to position [49, 0]
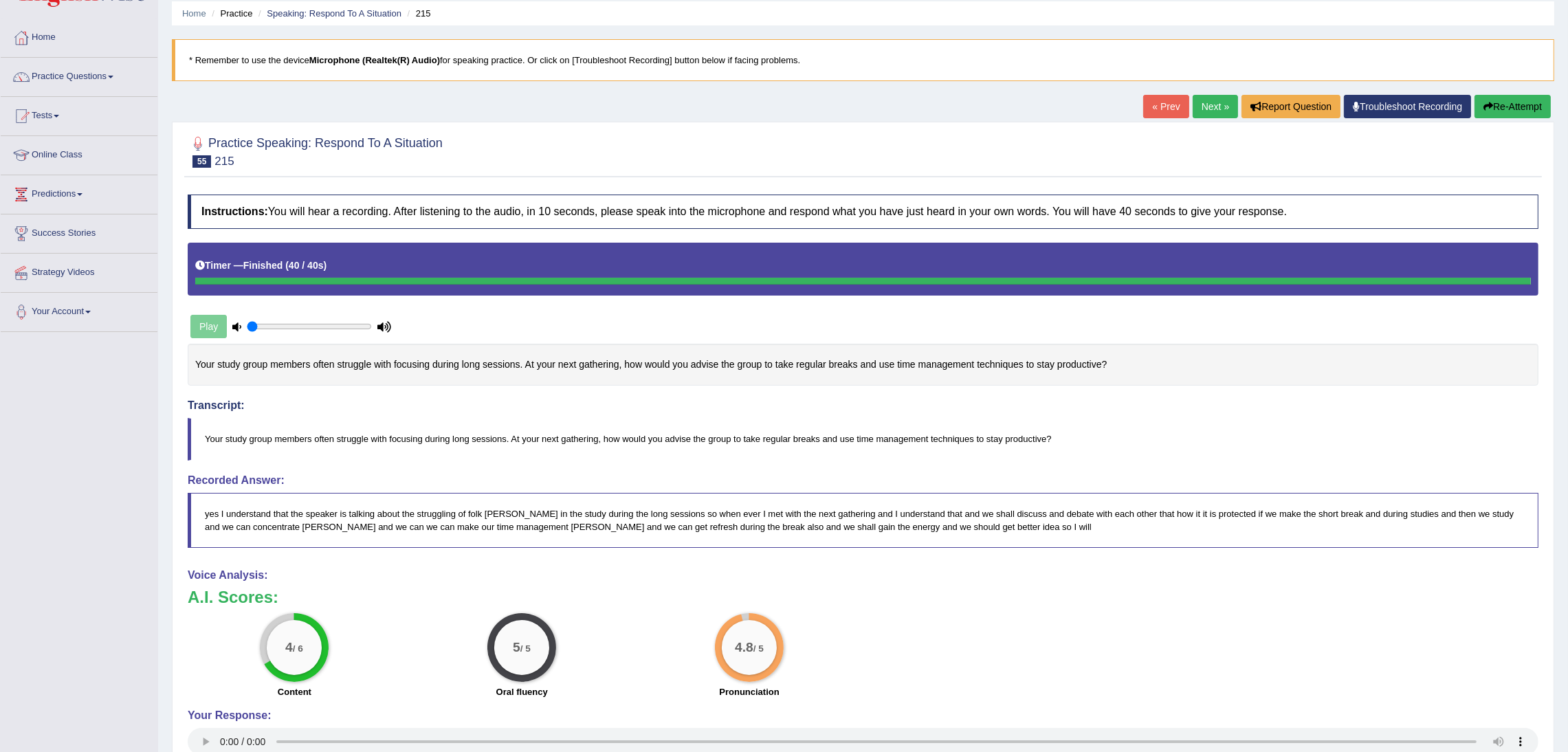
click at [1202, 103] on link "Next »" at bounding box center [1215, 106] width 45 height 23
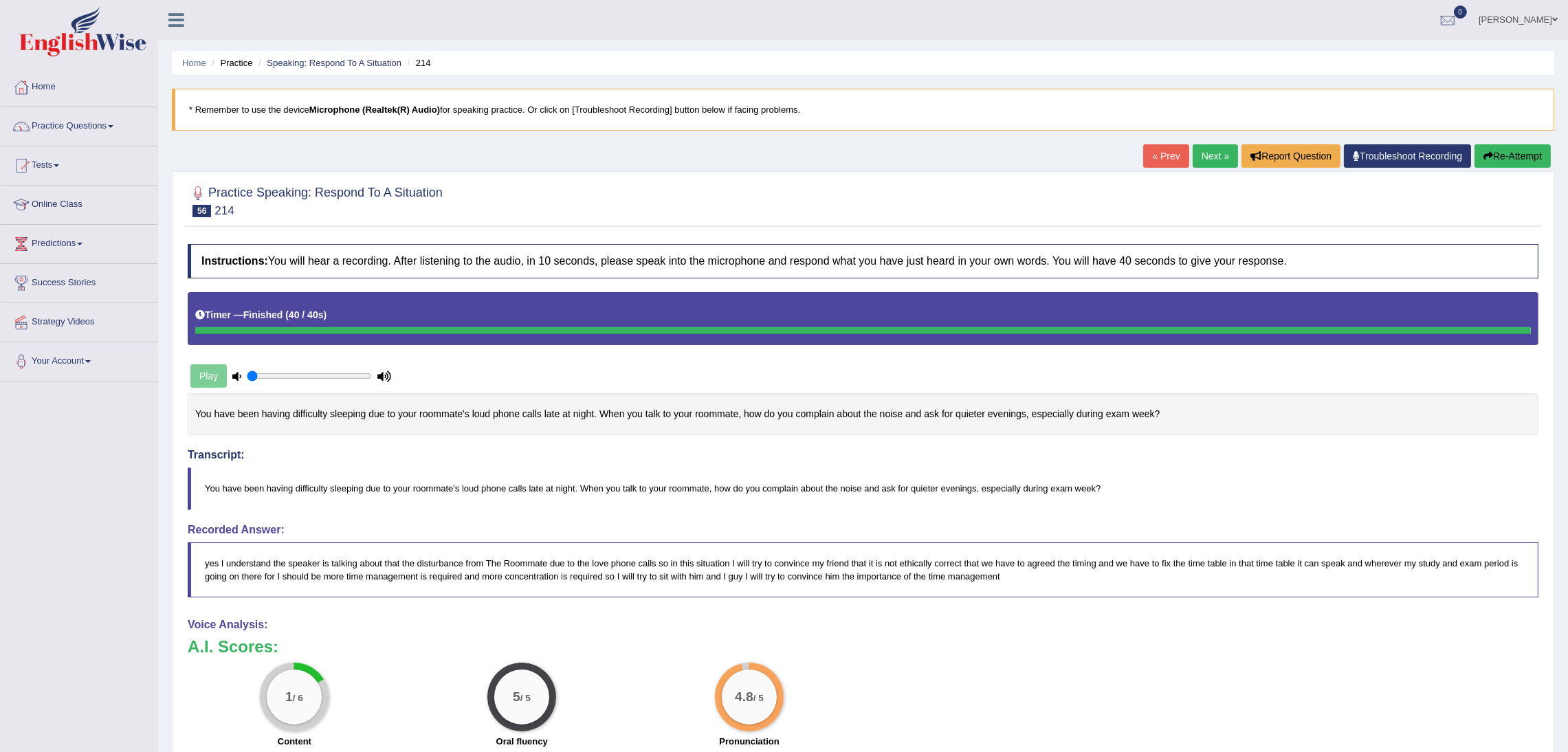
click at [1519, 158] on button "Re-Attempt" at bounding box center [1512, 156] width 76 height 23
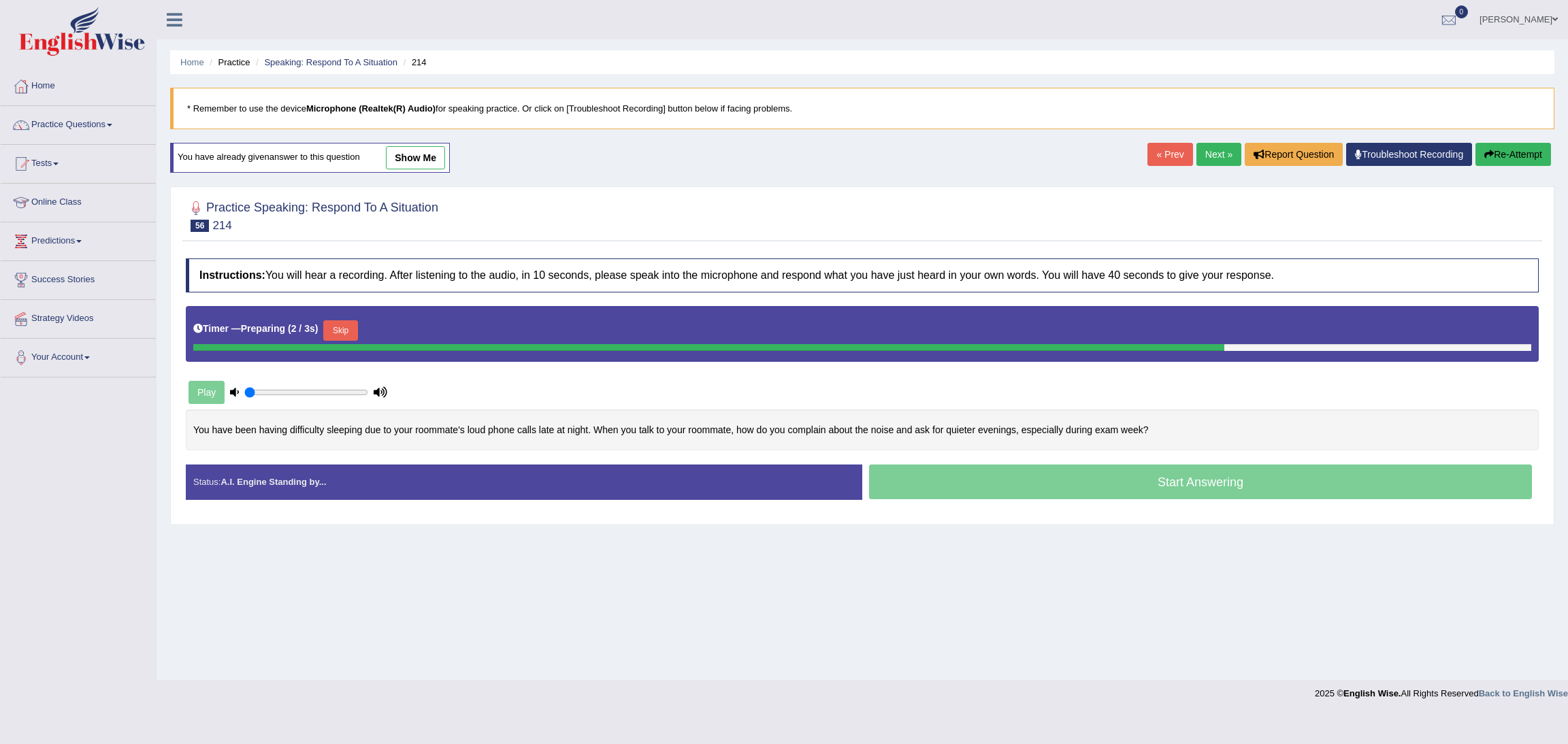
click at [348, 329] on button "Skip" at bounding box center [340, 330] width 34 height 20
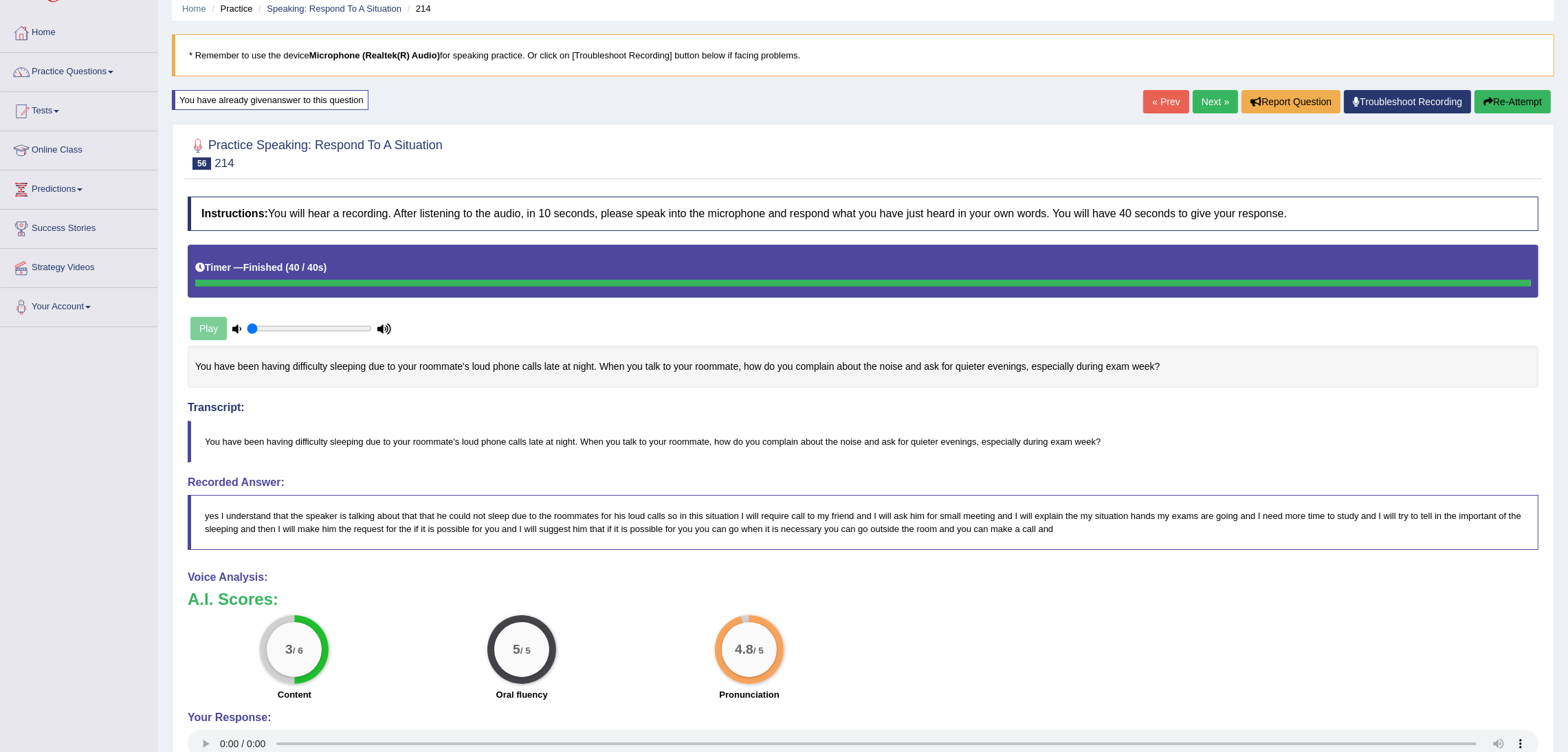
scroll to position [103, 0]
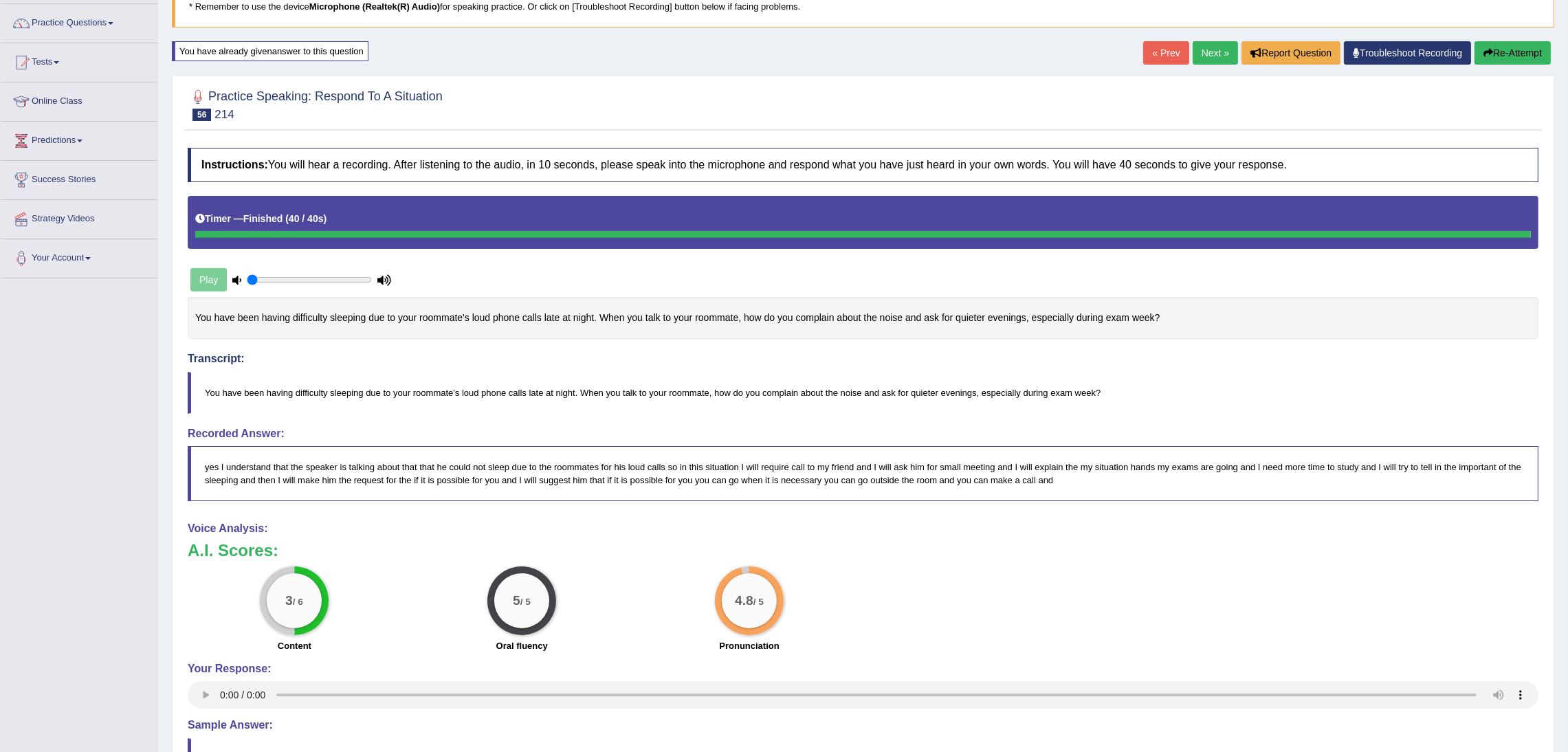
click at [1504, 54] on button "Re-Attempt" at bounding box center [1512, 53] width 76 height 23
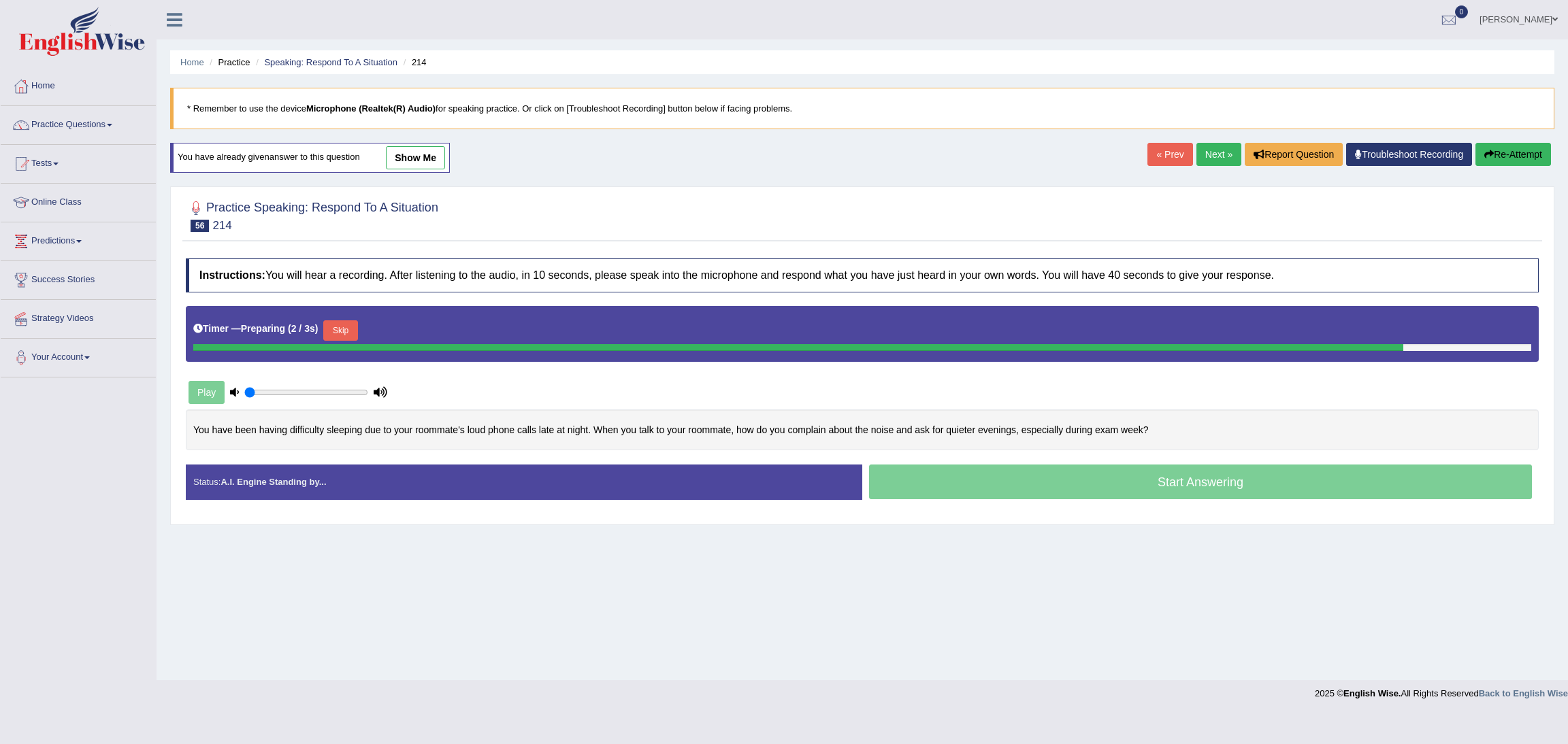
click at [348, 328] on button "Skip" at bounding box center [340, 330] width 34 height 20
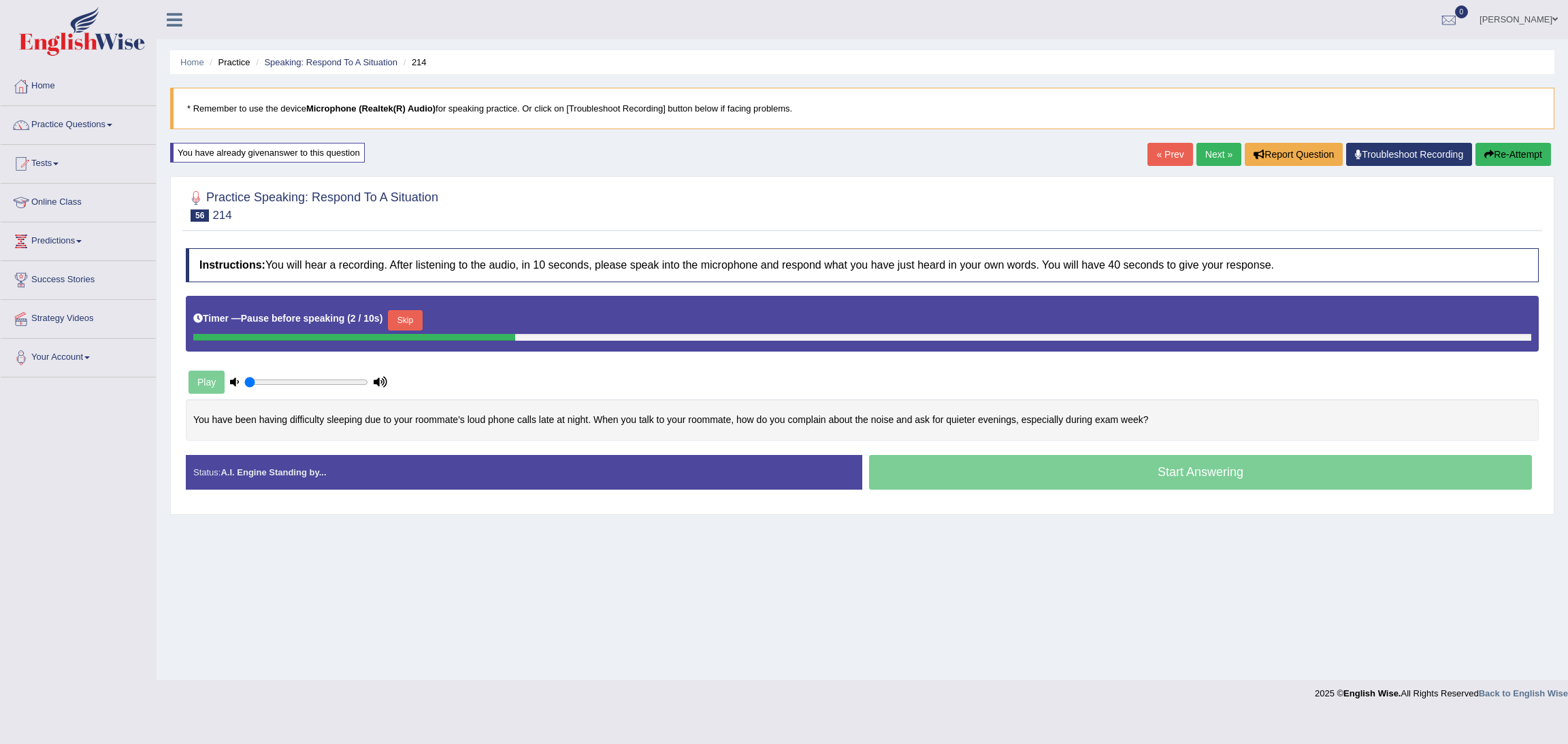
click at [409, 318] on button "Skip" at bounding box center [405, 320] width 34 height 20
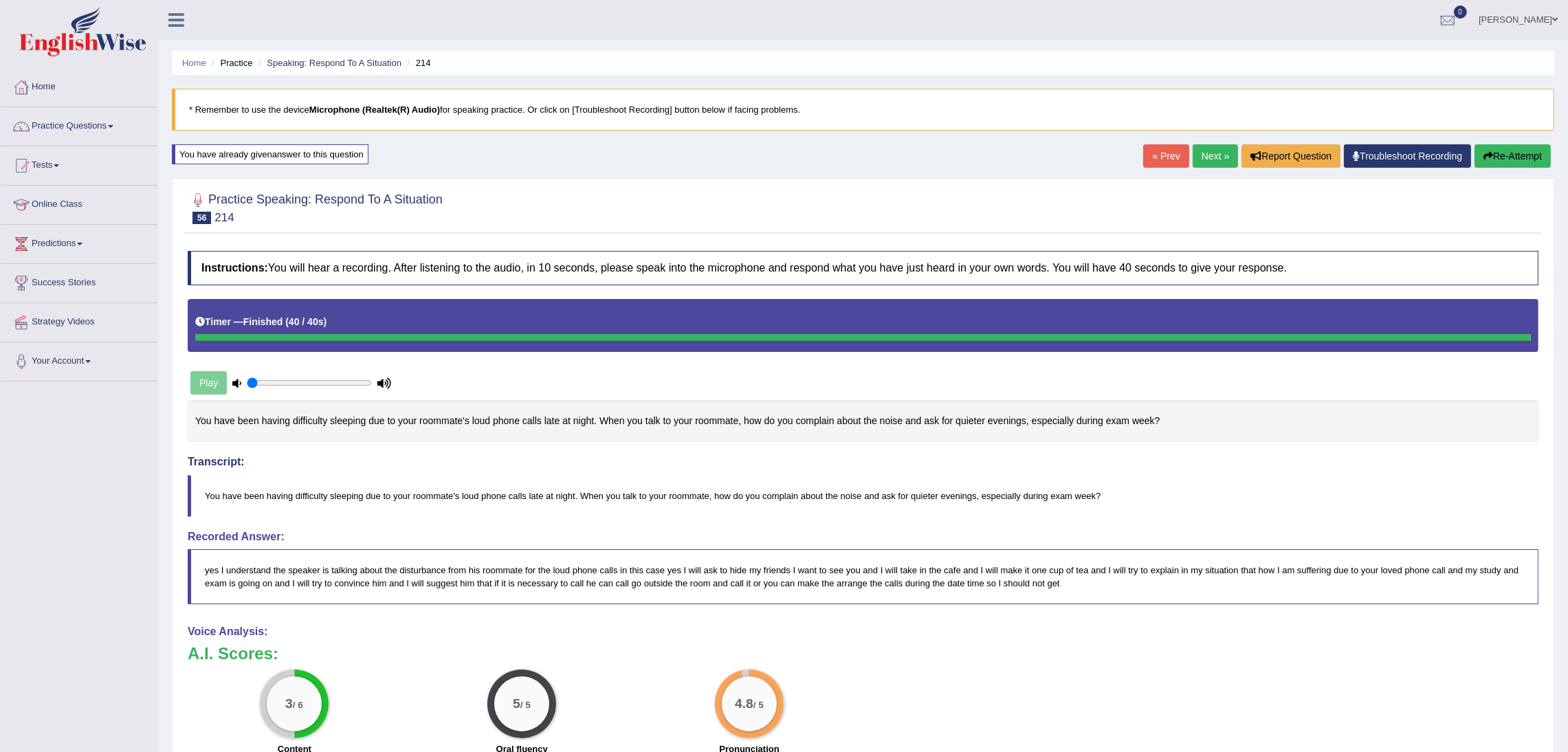
scroll to position [103, 0]
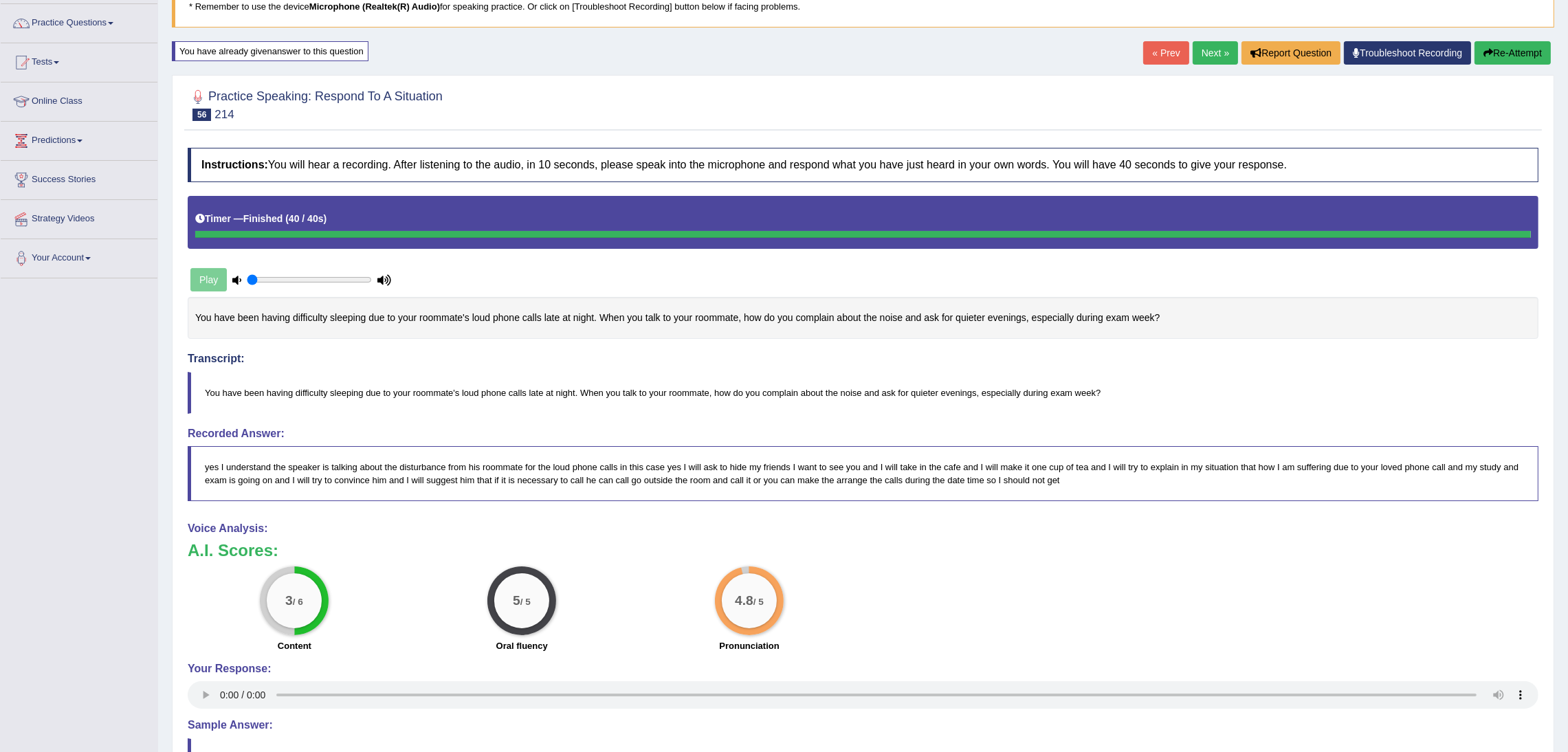
click at [1201, 49] on link "Next »" at bounding box center [1215, 53] width 45 height 23
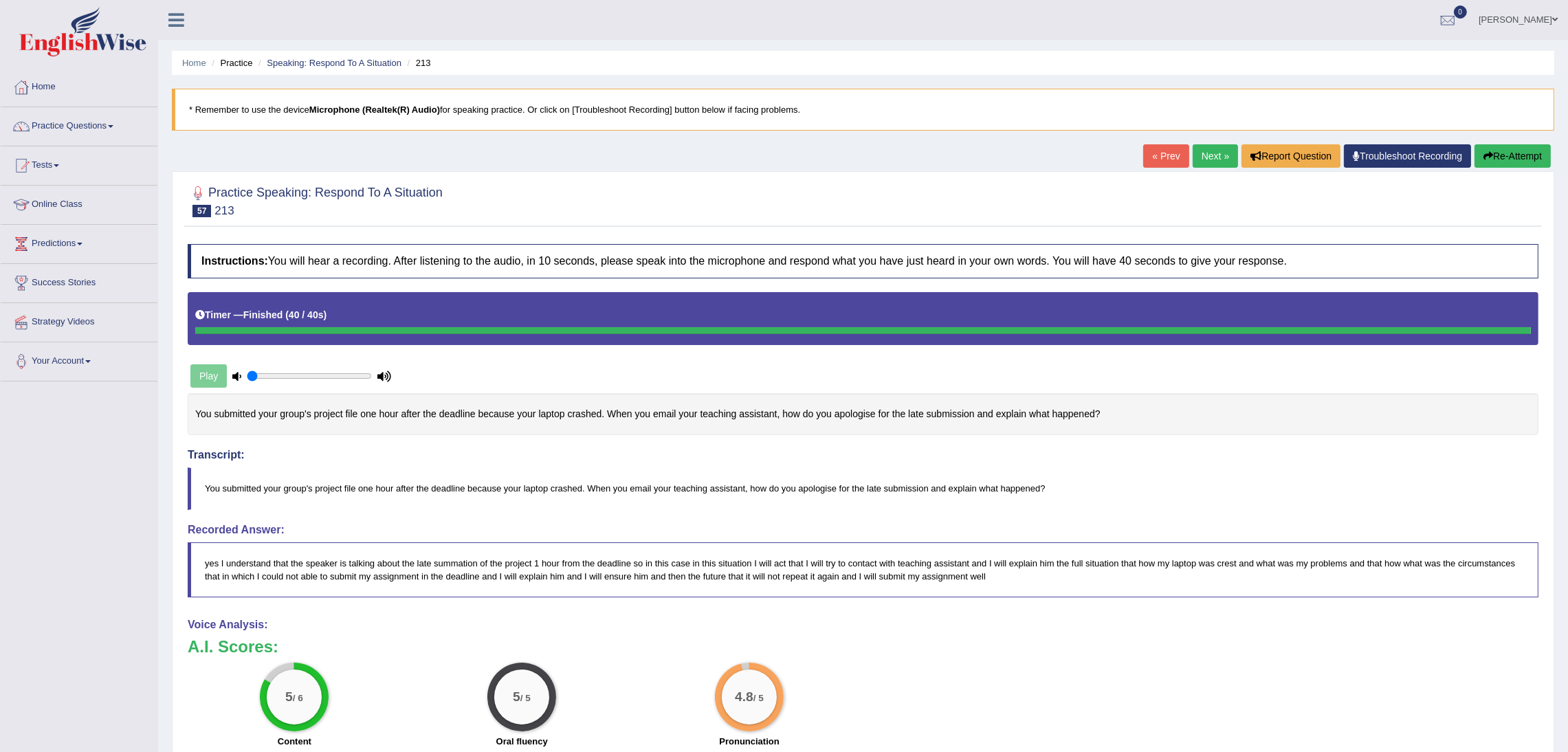
click at [1206, 153] on link "Next »" at bounding box center [1215, 156] width 45 height 23
click at [1198, 152] on link "Next »" at bounding box center [1215, 156] width 45 height 23
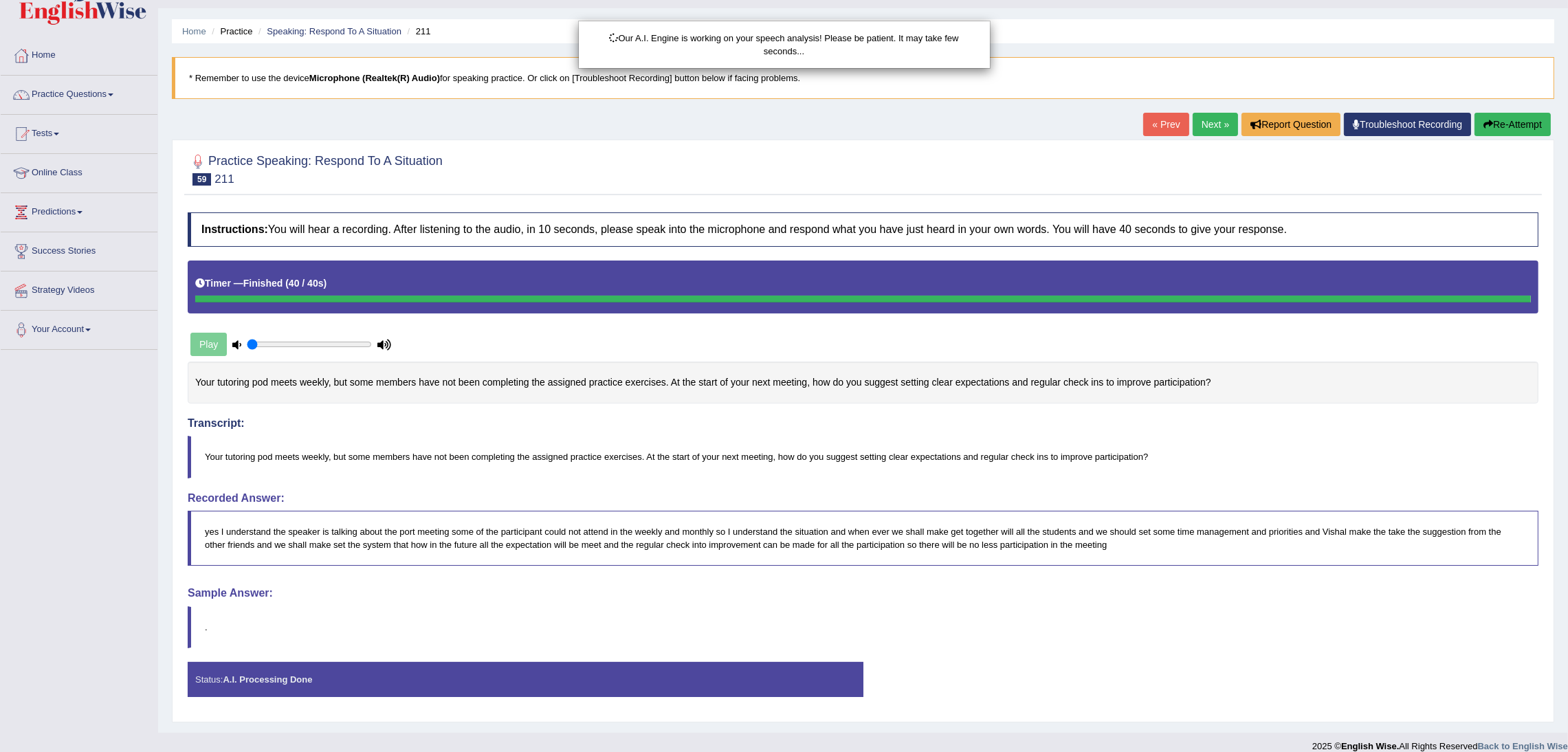
scroll to position [49, 0]
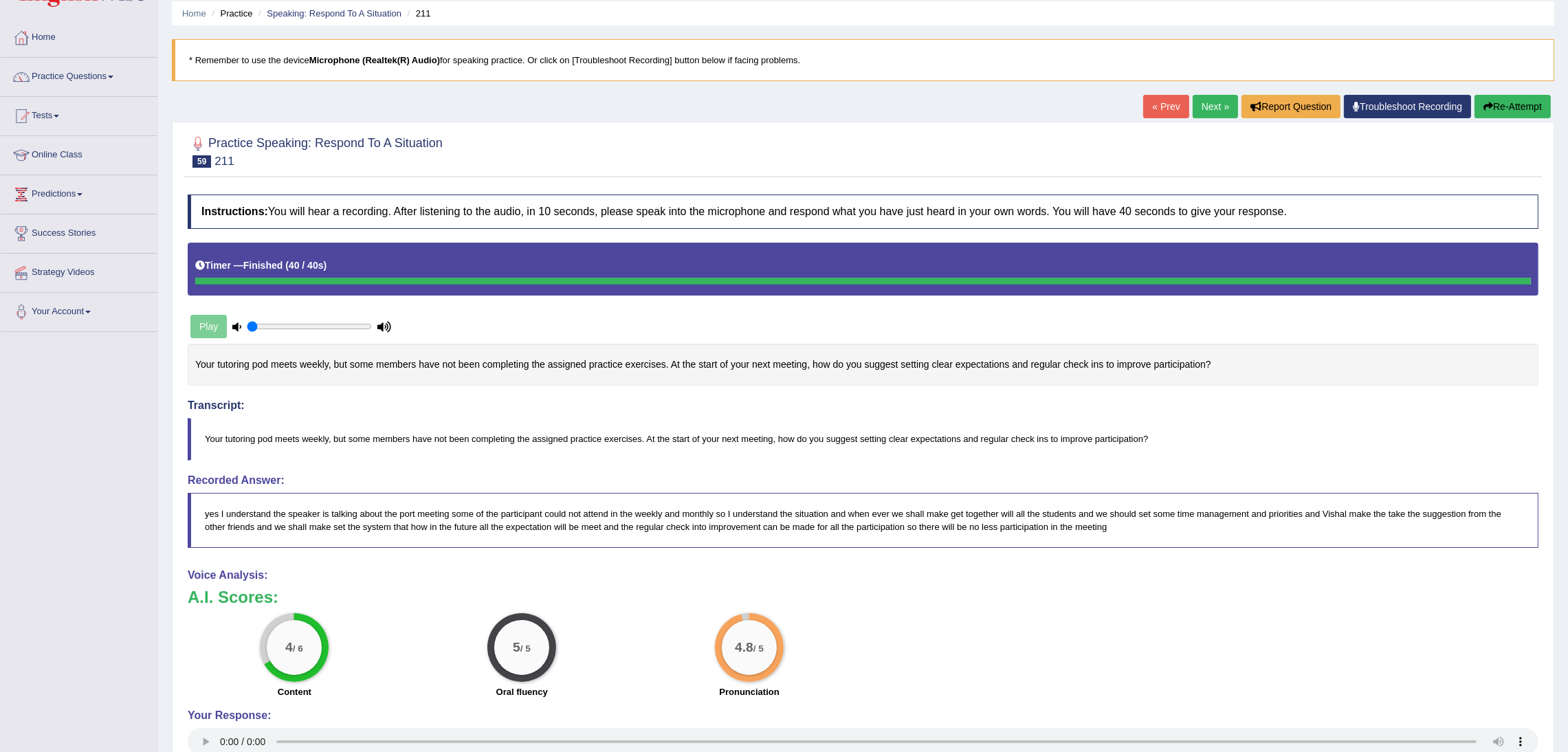
click at [1203, 99] on link "Next »" at bounding box center [1215, 106] width 45 height 23
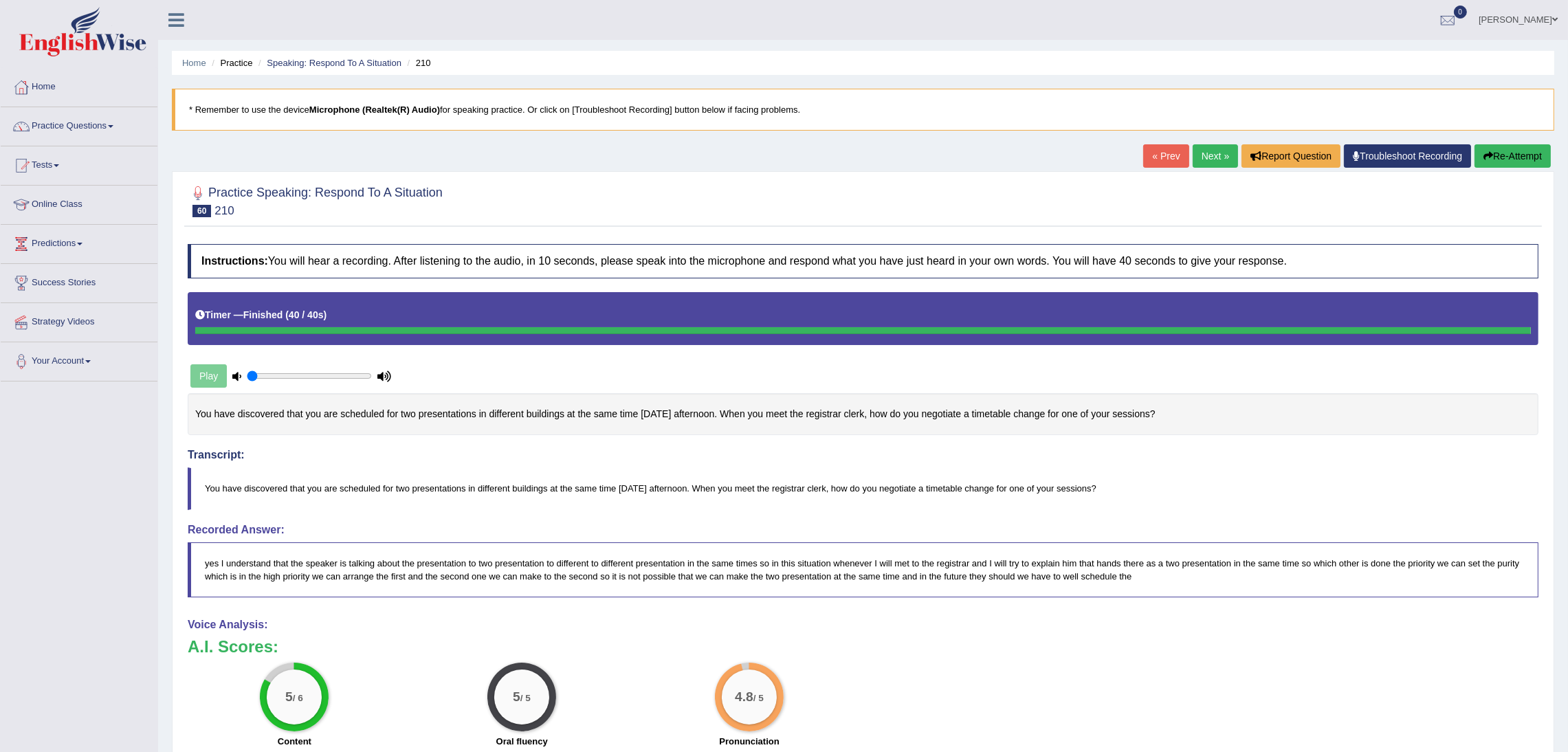
click at [1209, 153] on link "Next »" at bounding box center [1215, 156] width 45 height 23
click at [1205, 156] on link "Next »" at bounding box center [1215, 156] width 45 height 23
click at [1511, 150] on button "Re-Attempt" at bounding box center [1512, 156] width 76 height 23
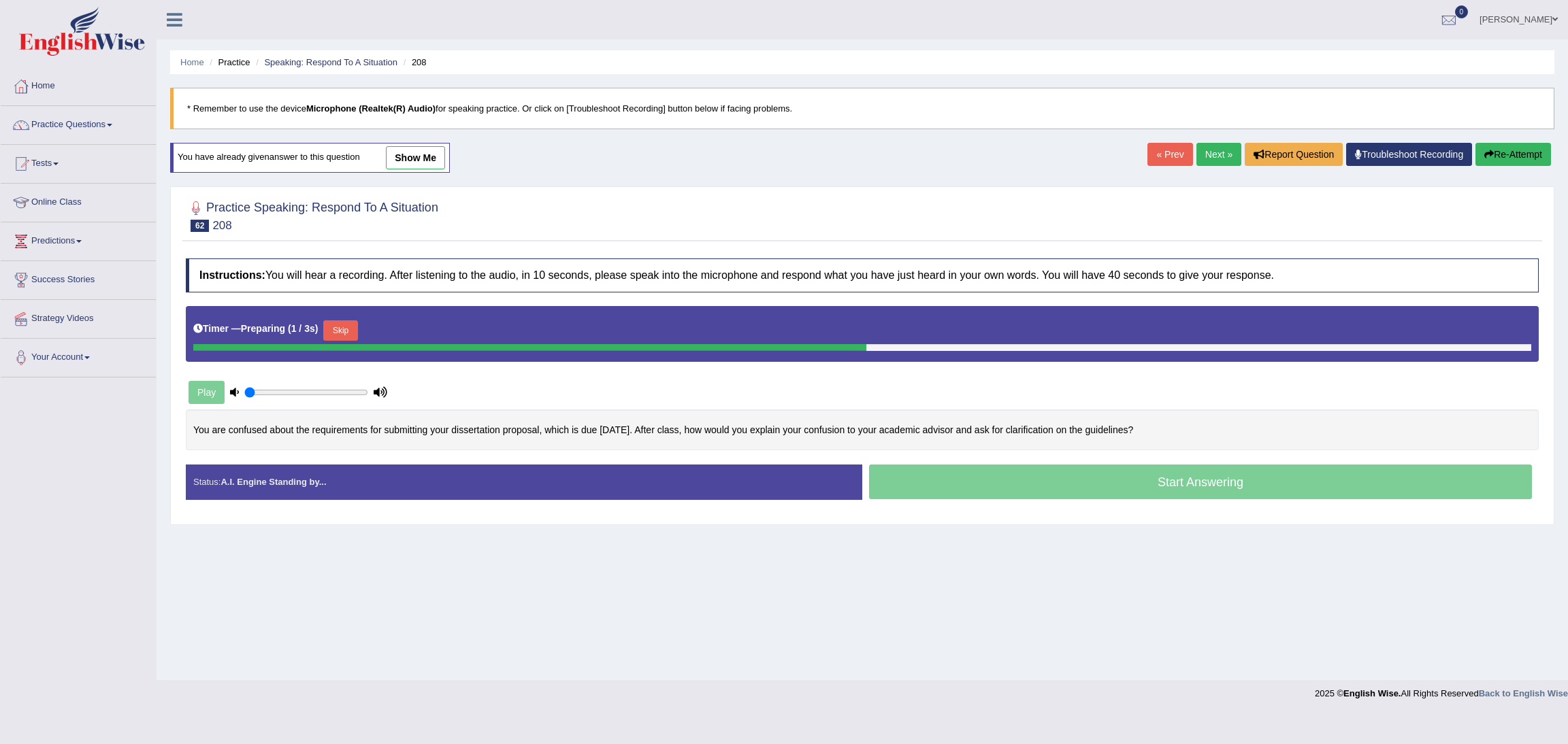
click at [342, 330] on button "Skip" at bounding box center [340, 330] width 34 height 20
